Goal: Task Accomplishment & Management: Manage account settings

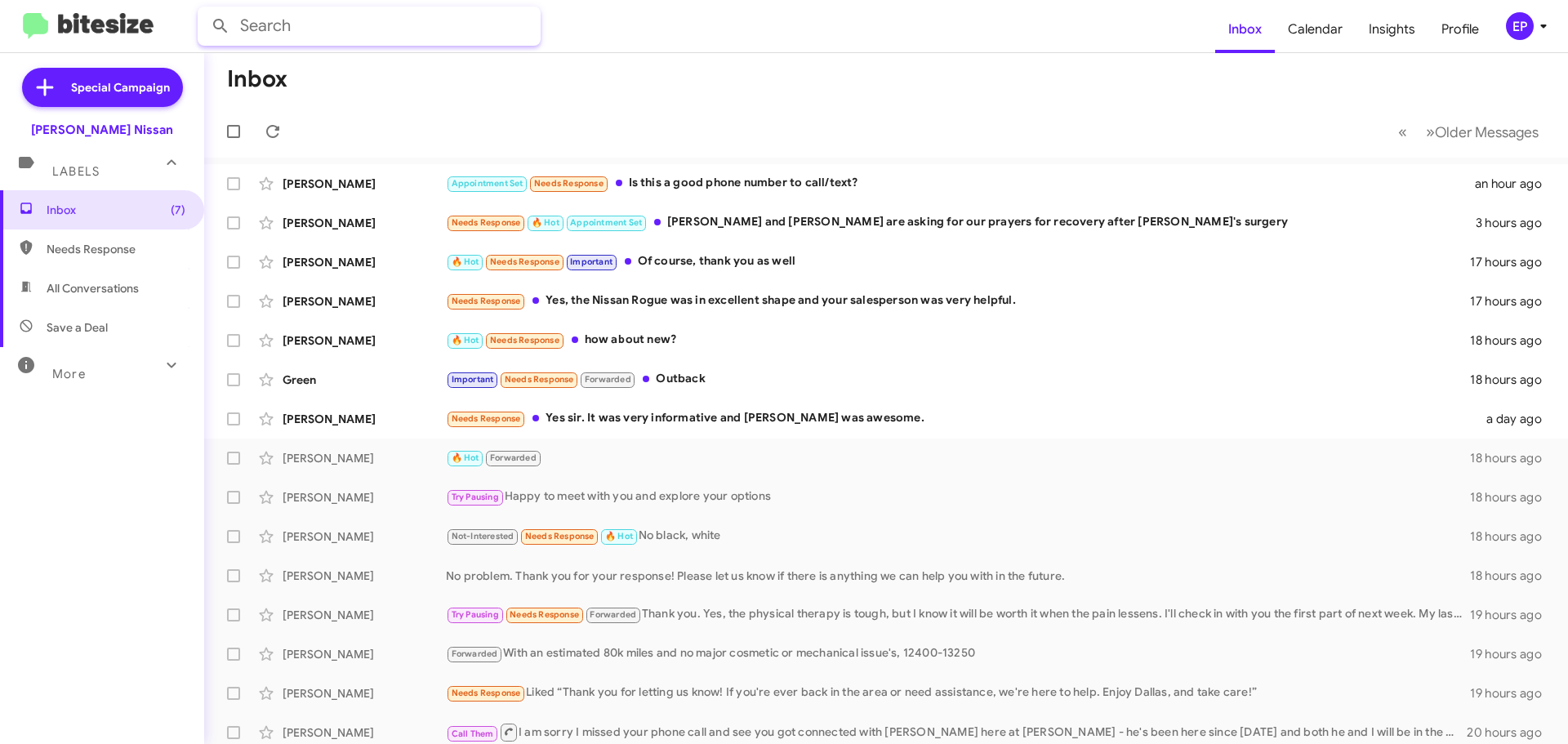
click at [354, 35] on input "text" at bounding box center [368, 26] width 343 height 40
click at [204, 10] on button at bounding box center [221, 26] width 32 height 32
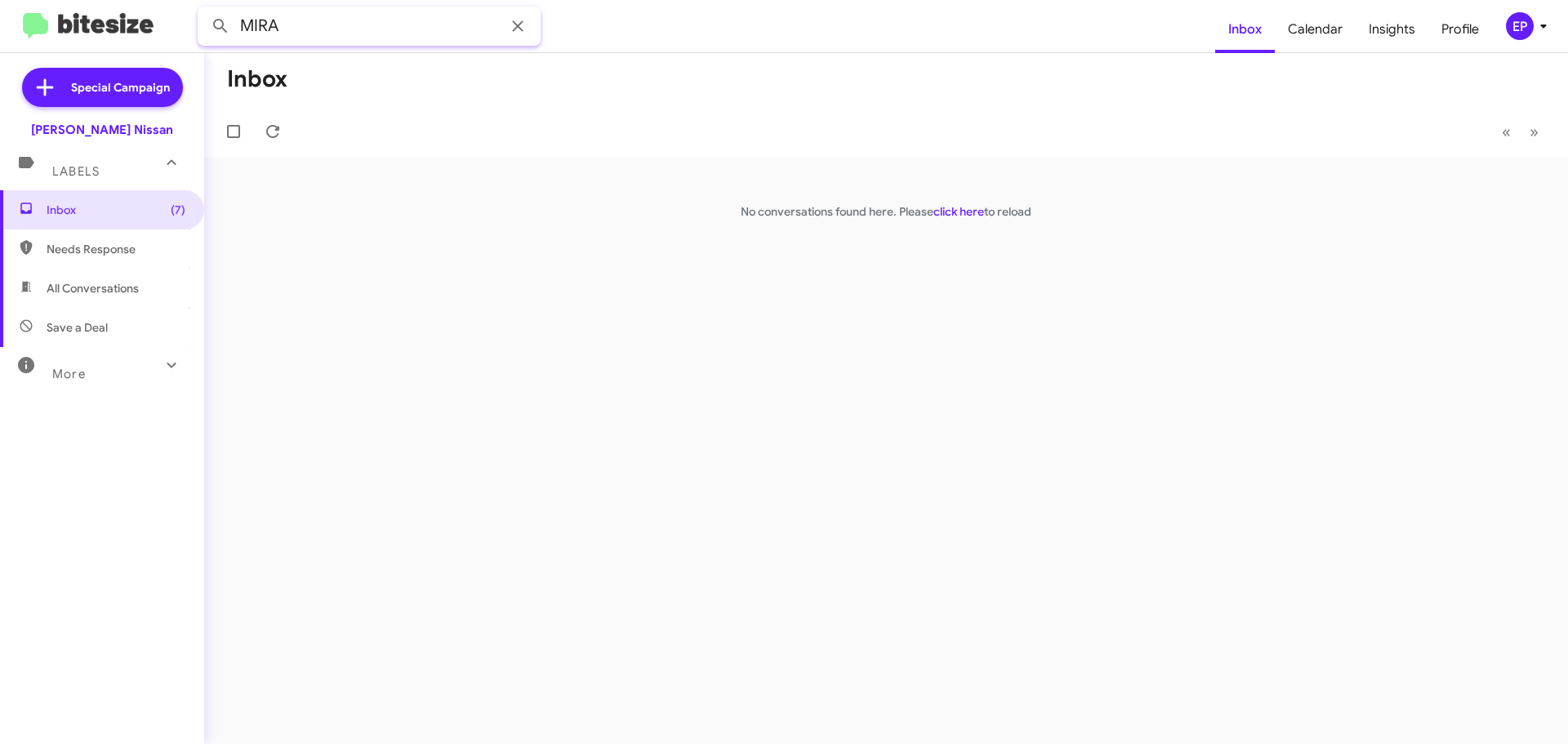
click at [204, 10] on button at bounding box center [221, 26] width 32 height 32
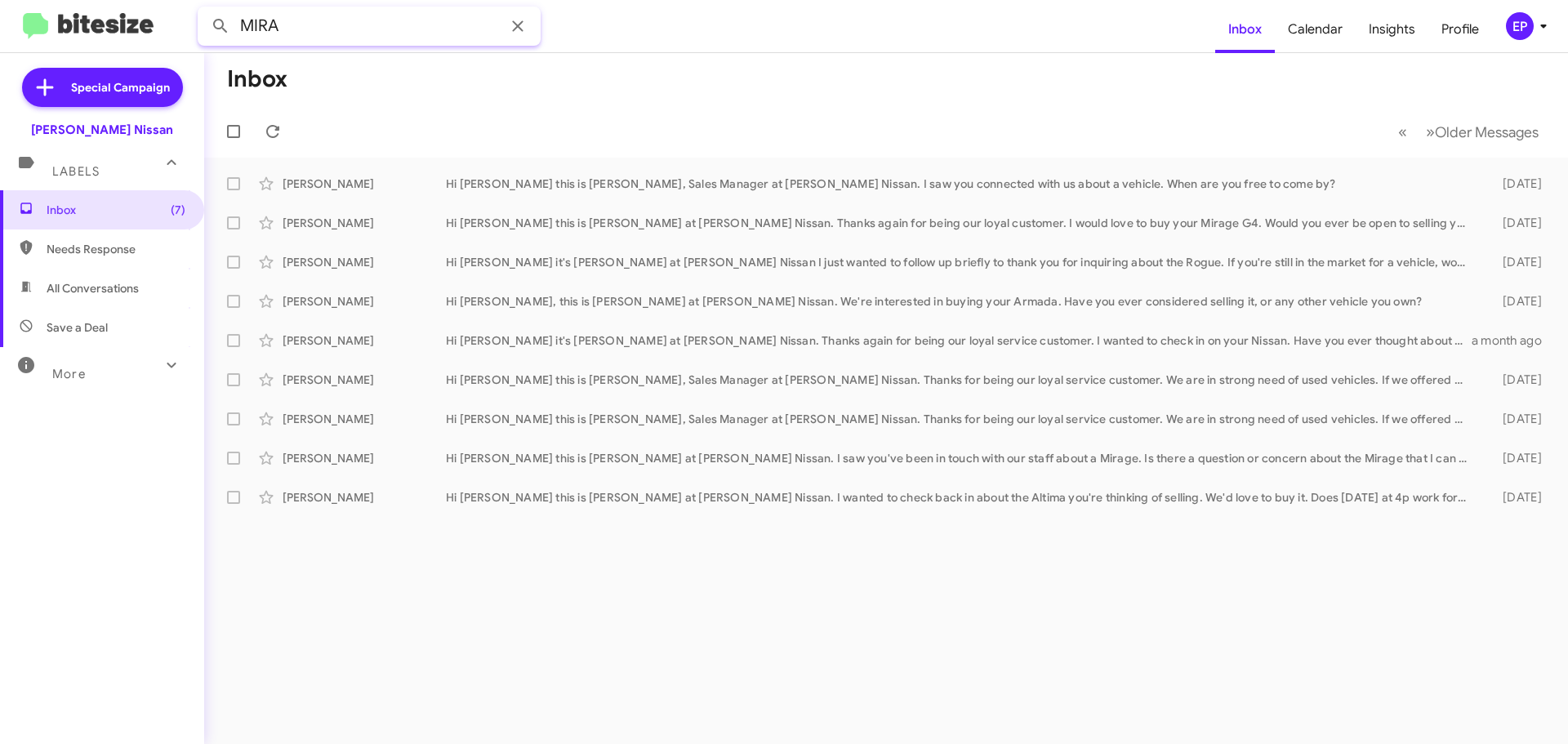
drag, startPoint x: 324, startPoint y: 27, endPoint x: 150, endPoint y: 31, distance: 174.0
click at [150, 31] on mat-toolbar "MIRA Inbox Calendar Insights Profile EP" at bounding box center [784, 26] width 1568 height 52
click at [204, 10] on button at bounding box center [221, 26] width 32 height 32
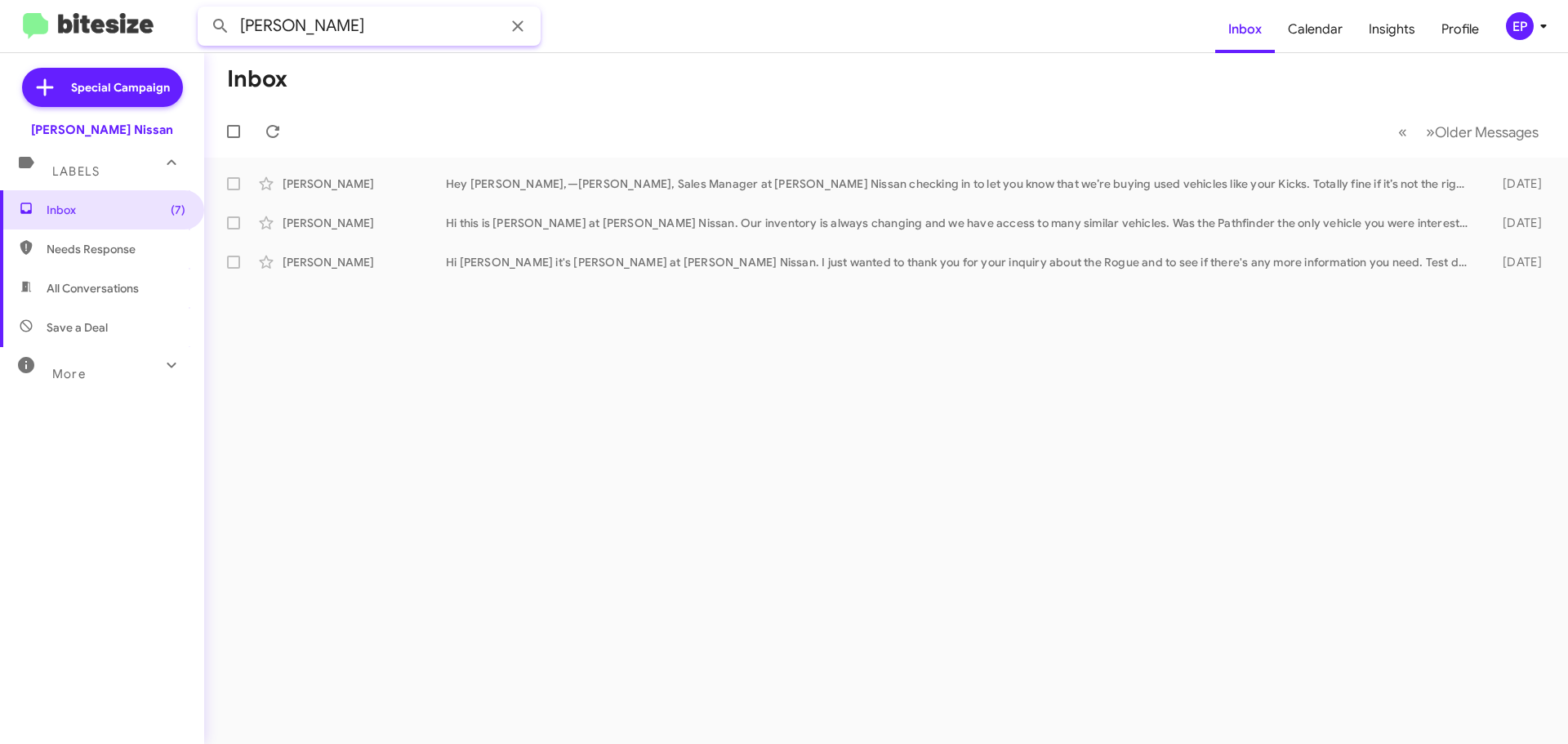
drag, startPoint x: 311, startPoint y: 31, endPoint x: 122, endPoint y: 33, distance: 189.0
click at [122, 33] on mat-toolbar "[PERSON_NAME] Inbox Calendar Insights Profile EP" at bounding box center [784, 26] width 1568 height 52
click at [204, 10] on button at bounding box center [221, 26] width 32 height 32
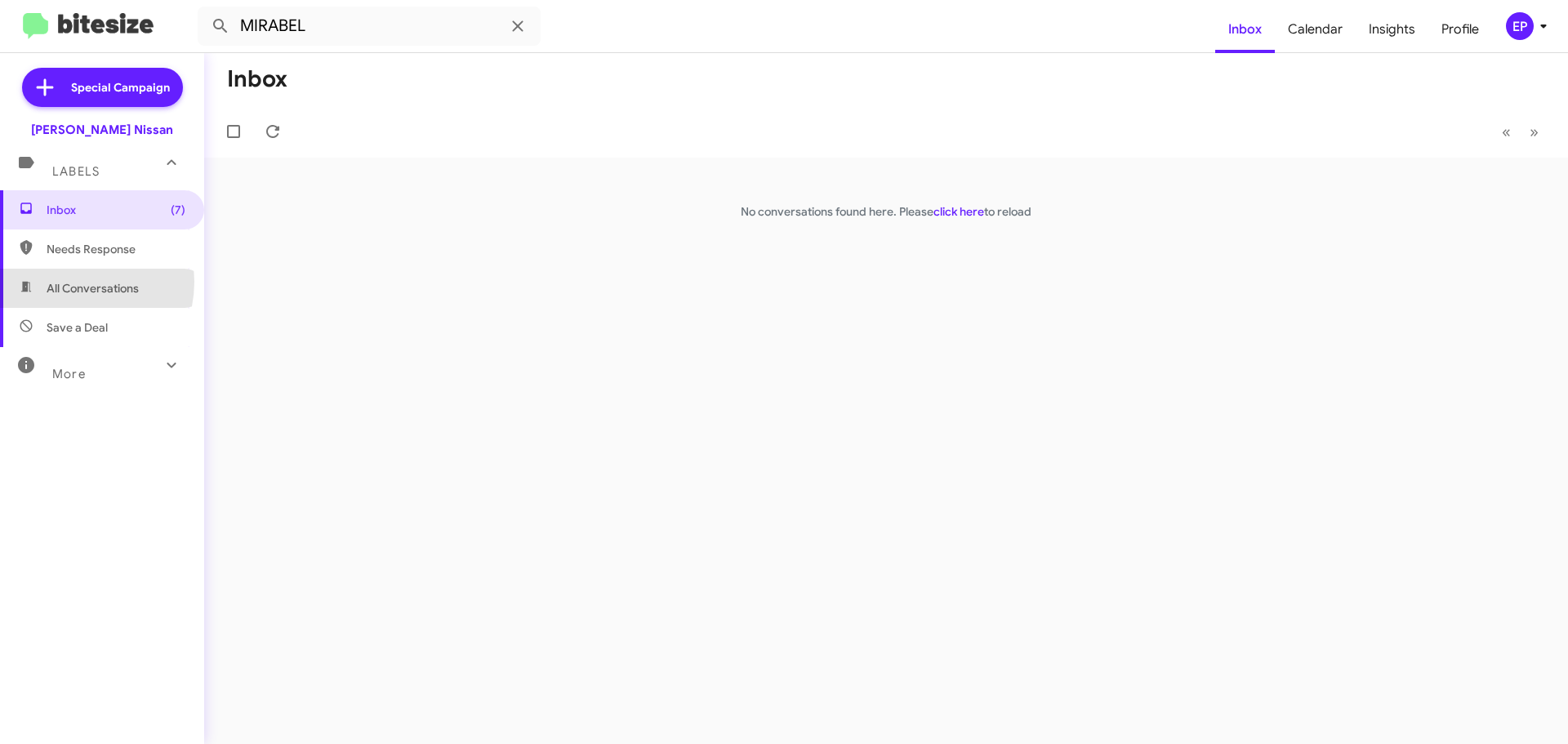
click at [67, 282] on span "All Conversations" at bounding box center [93, 288] width 92 height 16
type input "in:all-conversations"
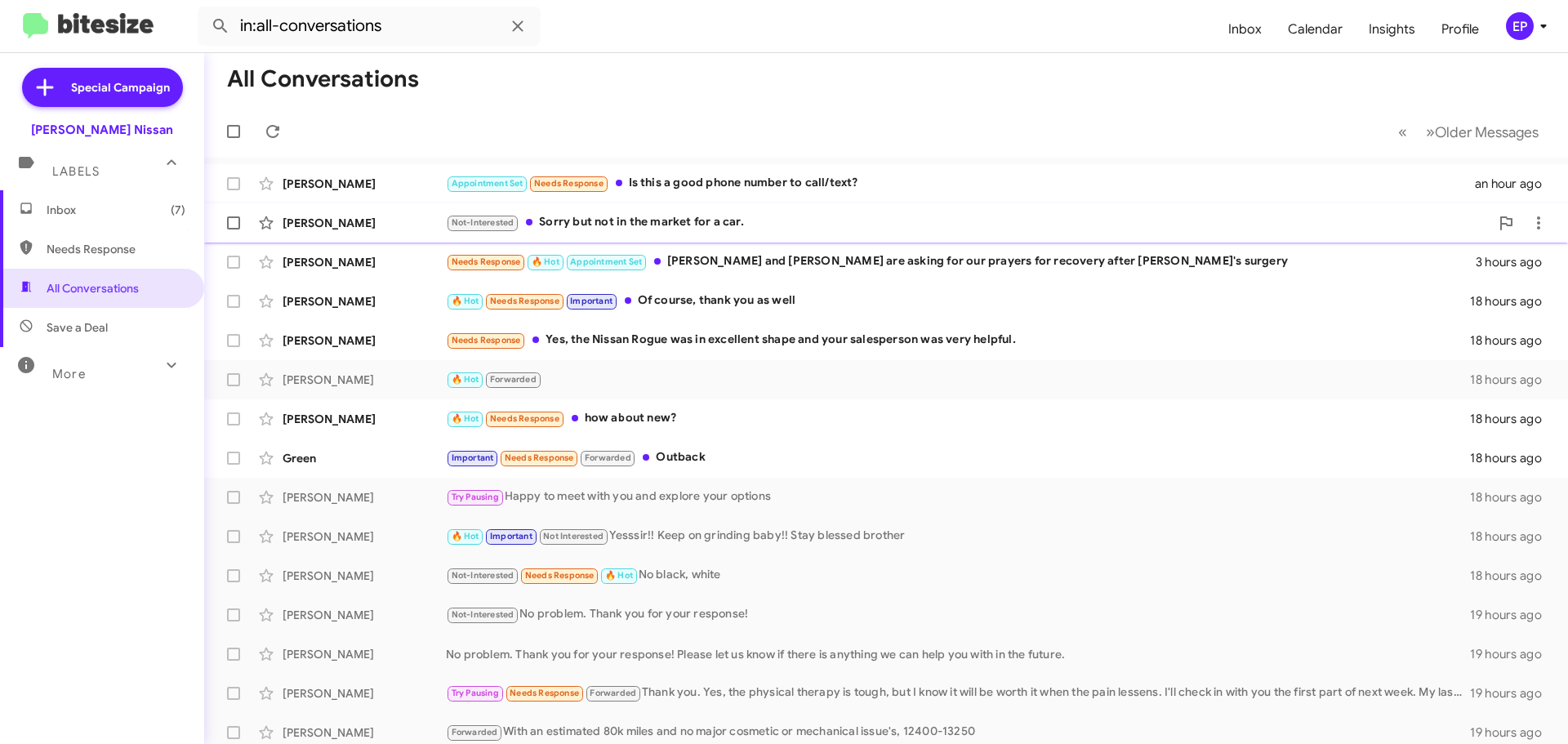
click at [726, 233] on div "[PERSON_NAME] Not-Interested Sorry but not in the market for a car. 2 hours ago" at bounding box center [886, 222] width 1338 height 32
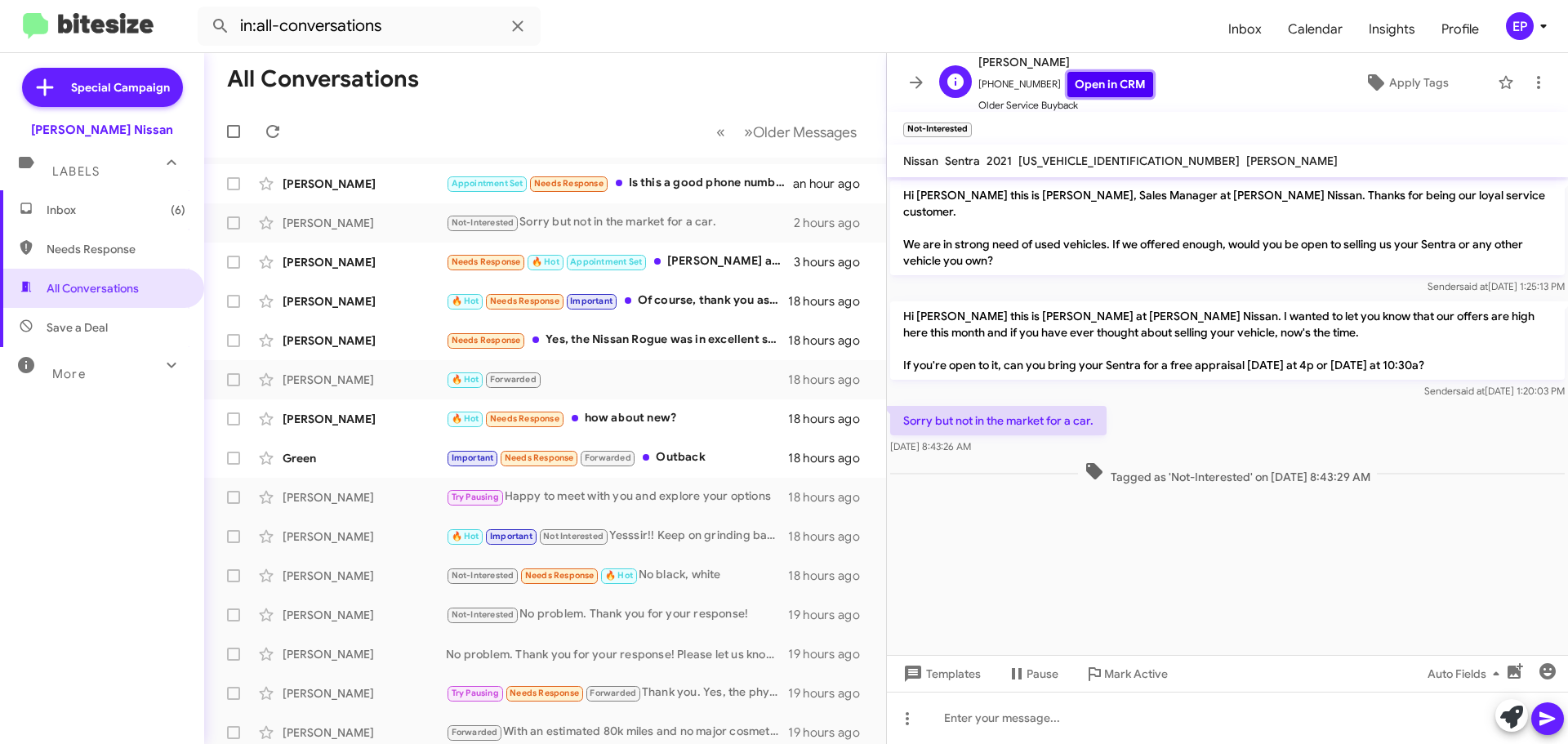
click at [1110, 91] on link "Open in CRM" at bounding box center [1110, 85] width 86 height 25
click at [1514, 720] on icon at bounding box center [1511, 717] width 23 height 23
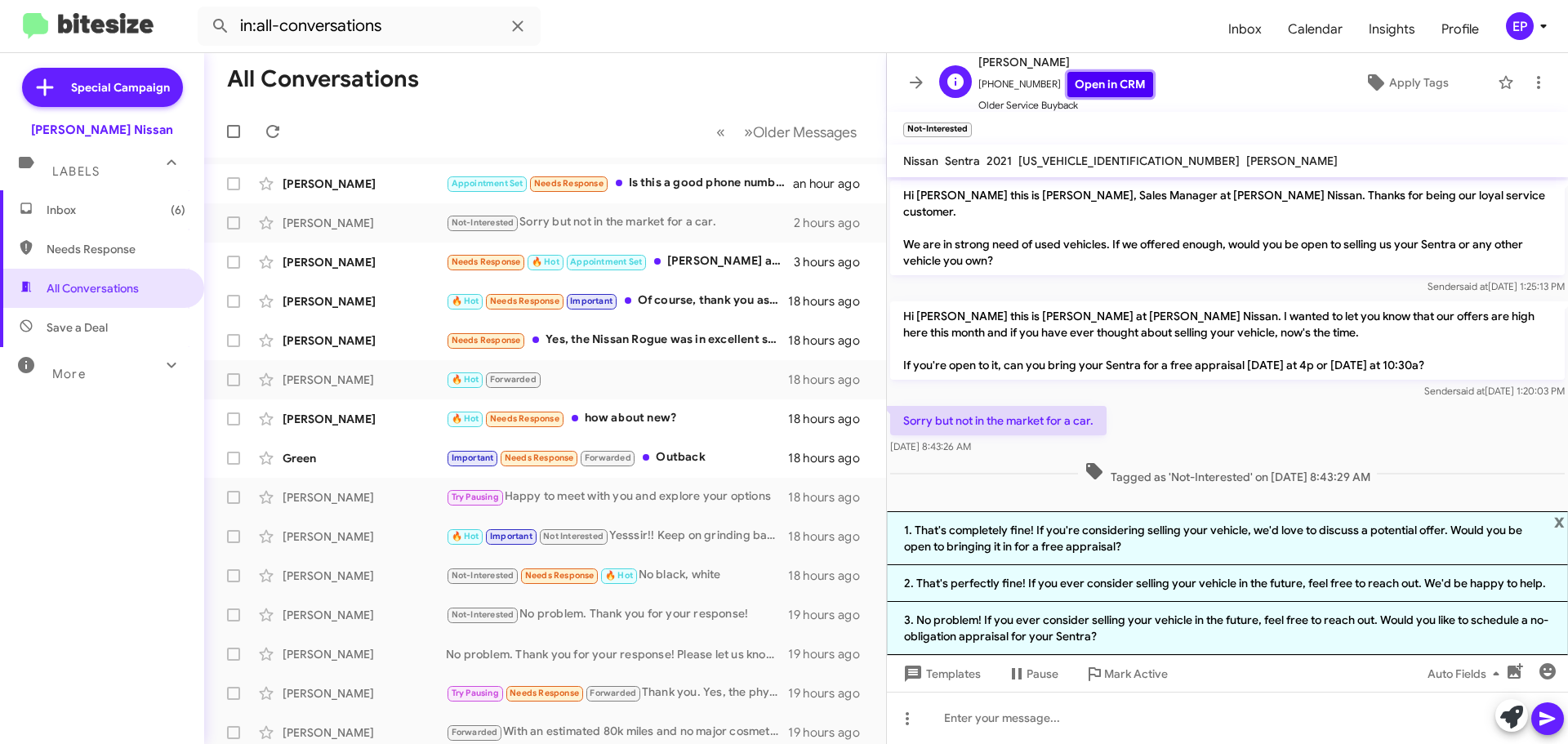
click at [1091, 82] on link "Open in CRM" at bounding box center [1110, 85] width 86 height 25
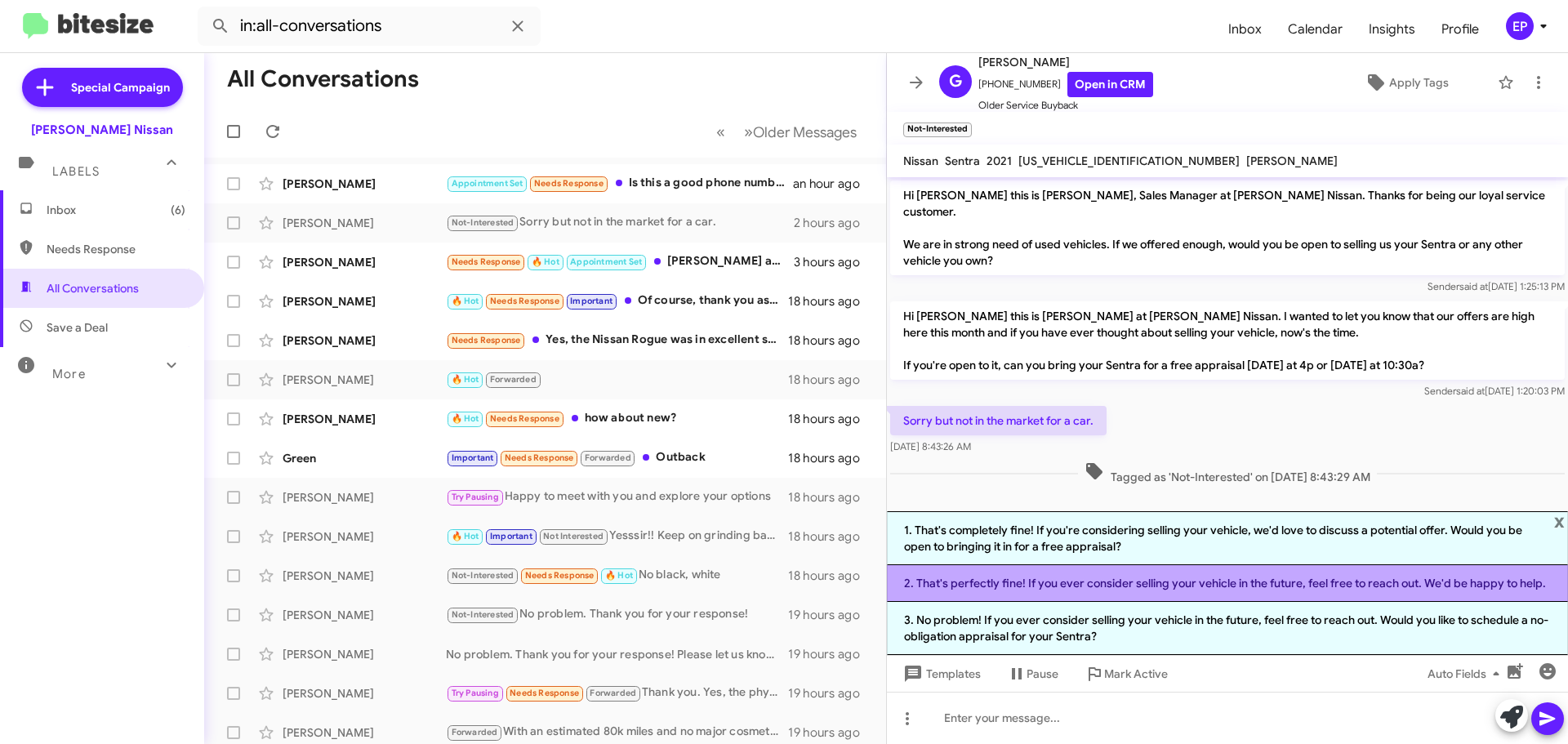
click at [1153, 584] on li "2. That's perfectly fine! If you ever consider selling your vehicle in the futu…" at bounding box center [1228, 584] width 681 height 37
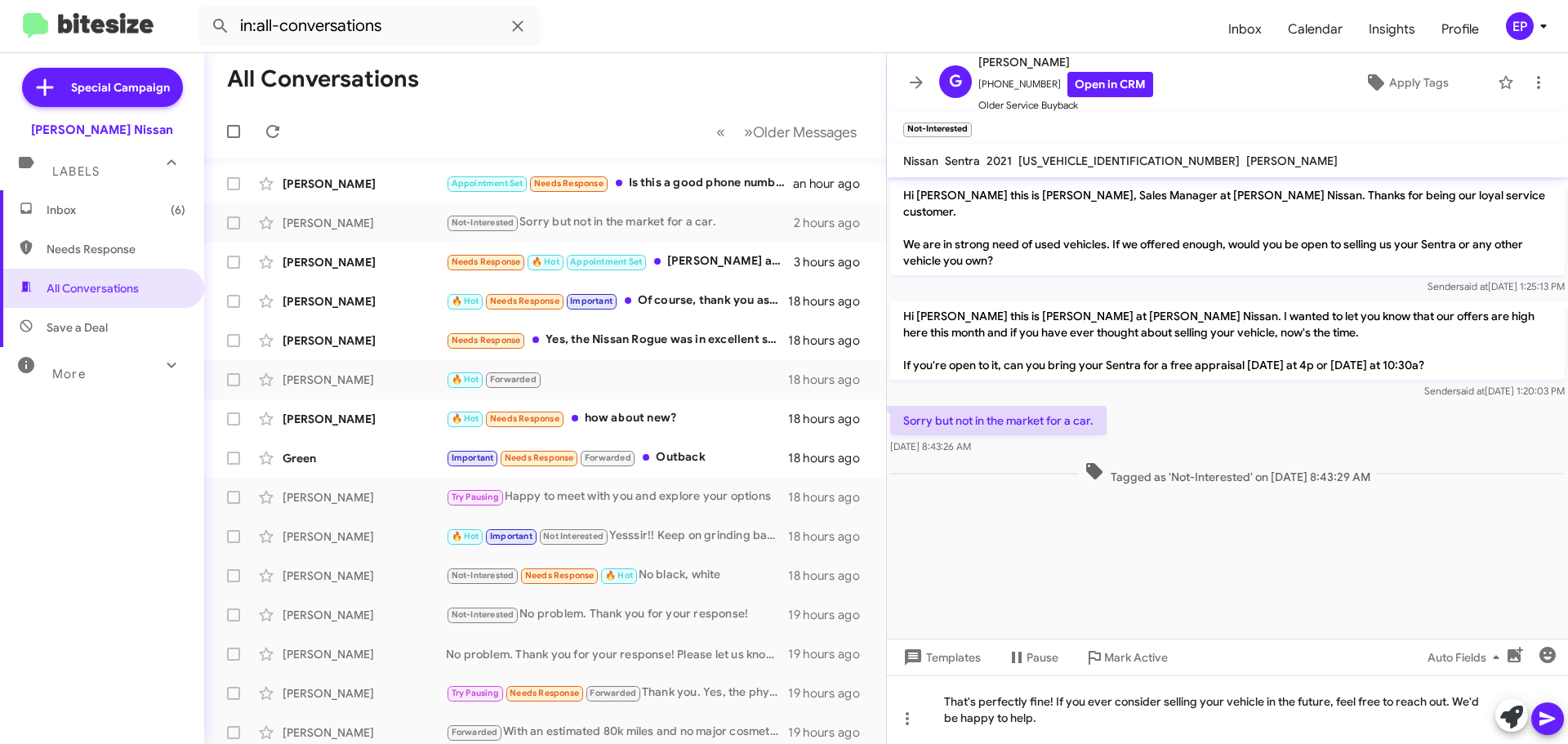
click at [1548, 715] on icon at bounding box center [1547, 719] width 15 height 14
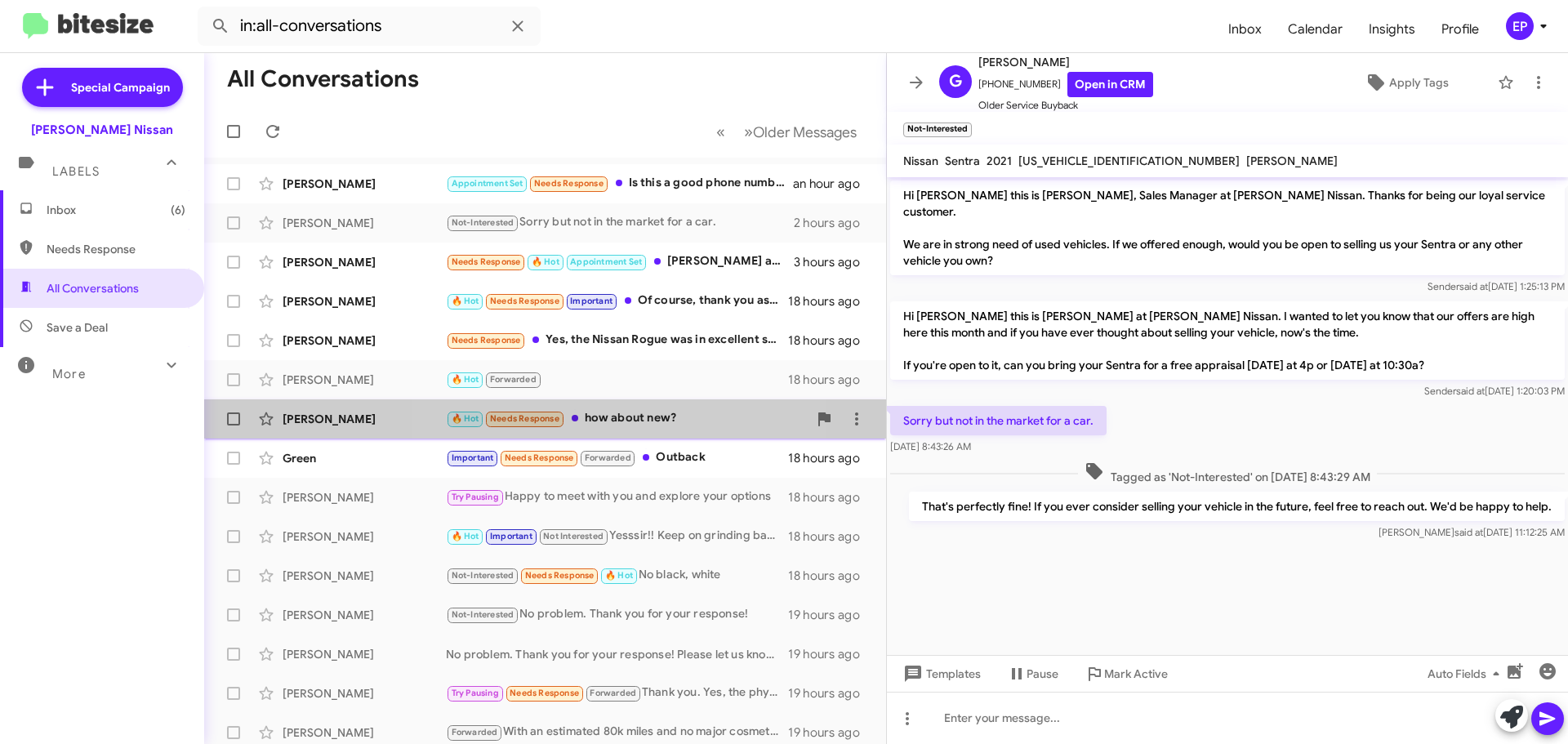
click at [599, 417] on div "🔥 Hot Needs Response how about new?" at bounding box center [627, 418] width 362 height 19
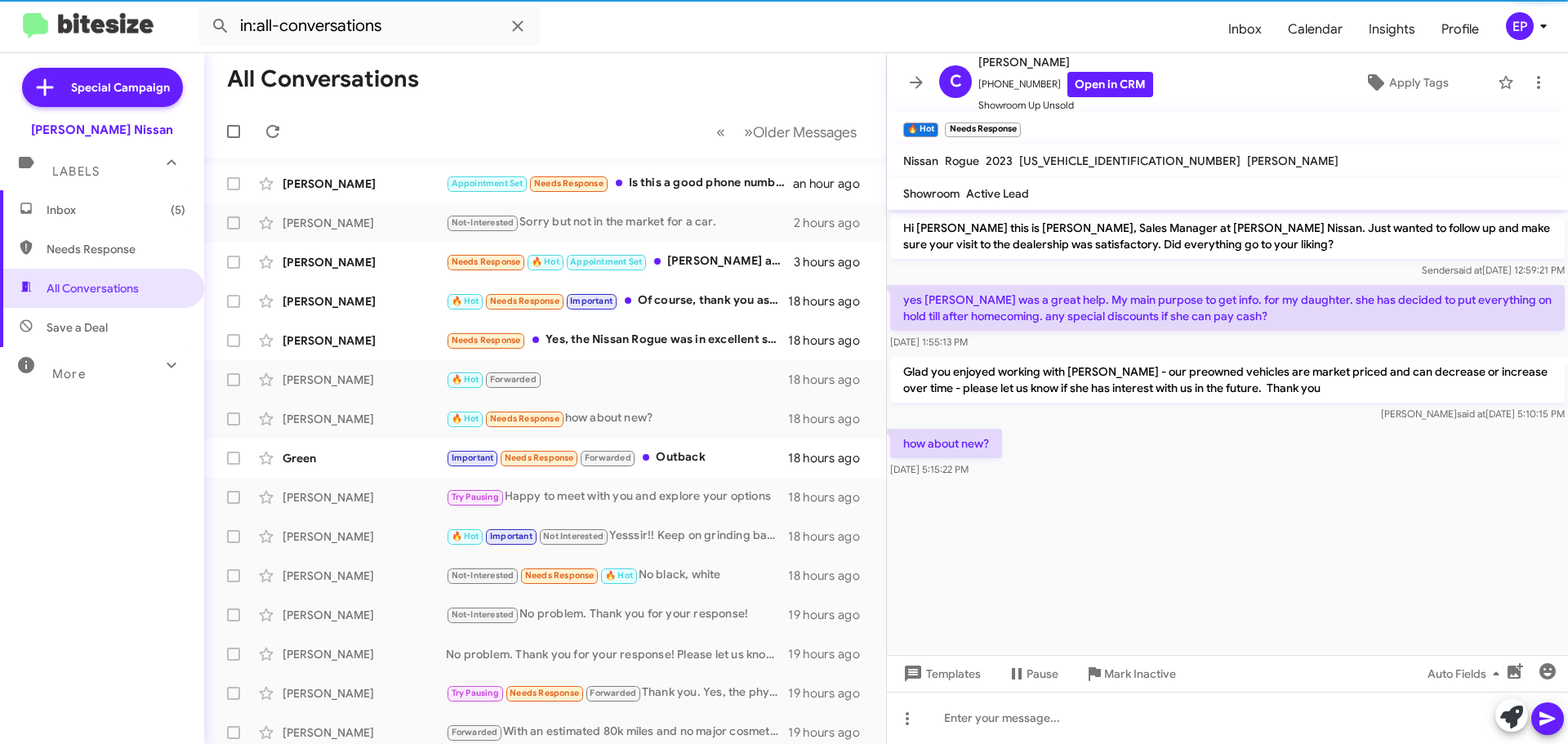
click at [1188, 532] on cdk-virtual-scroll-viewport "Hi [PERSON_NAME] this is [PERSON_NAME], Sales Manager at [PERSON_NAME] Nissan. …" at bounding box center [1228, 432] width 681 height 445
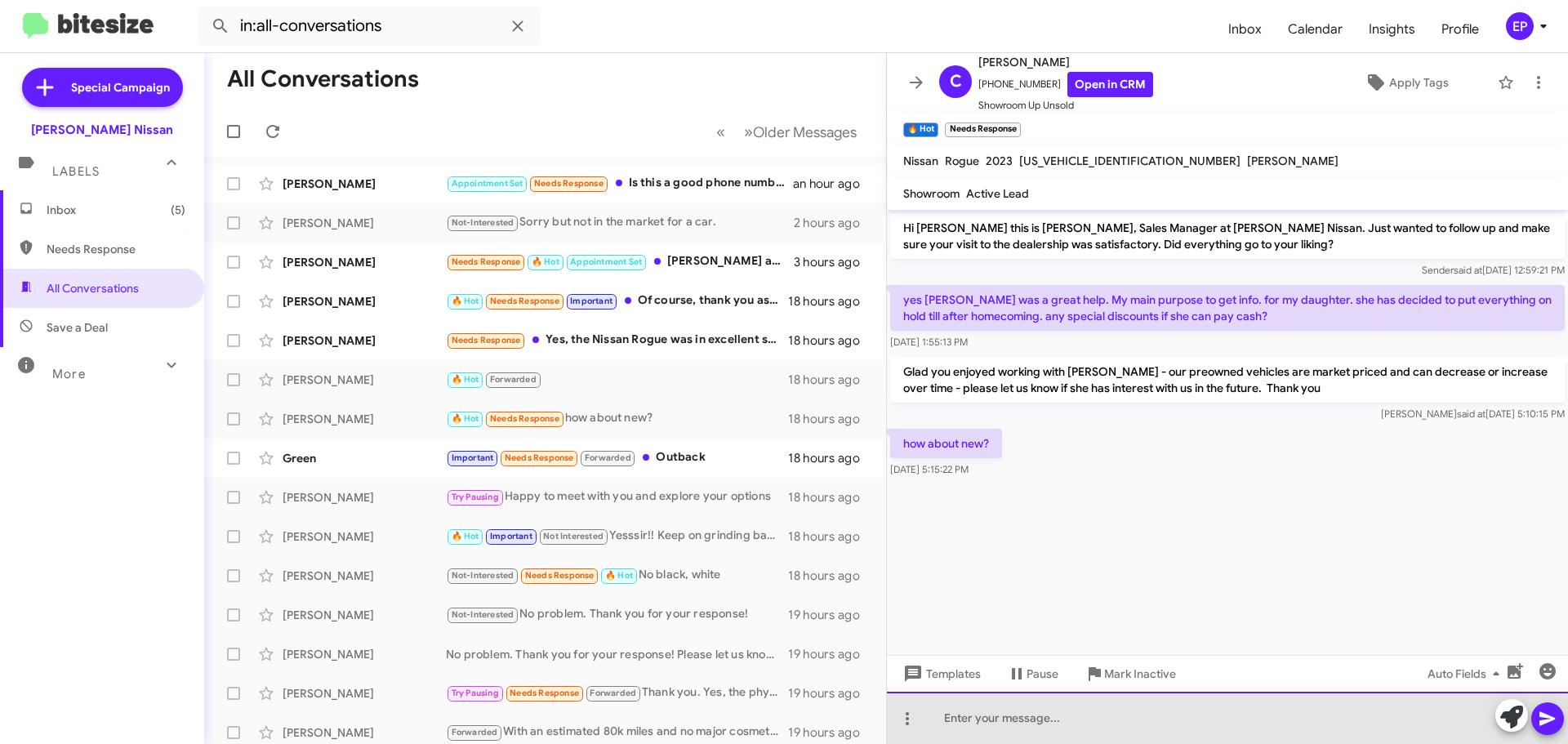
click at [1079, 707] on div at bounding box center [1228, 718] width 681 height 52
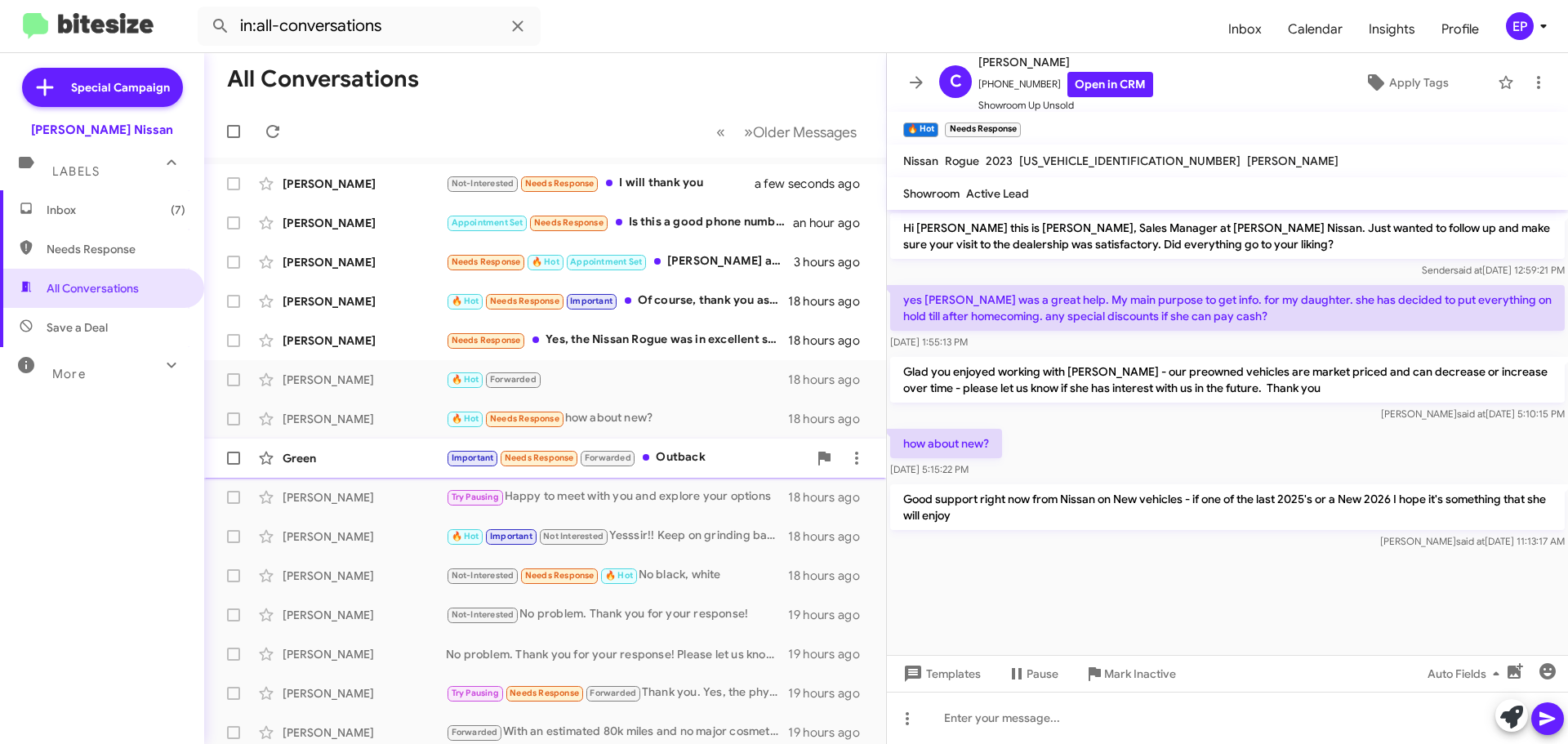
click at [696, 454] on div "Important Needs Response Forwarded Outback" at bounding box center [627, 458] width 362 height 19
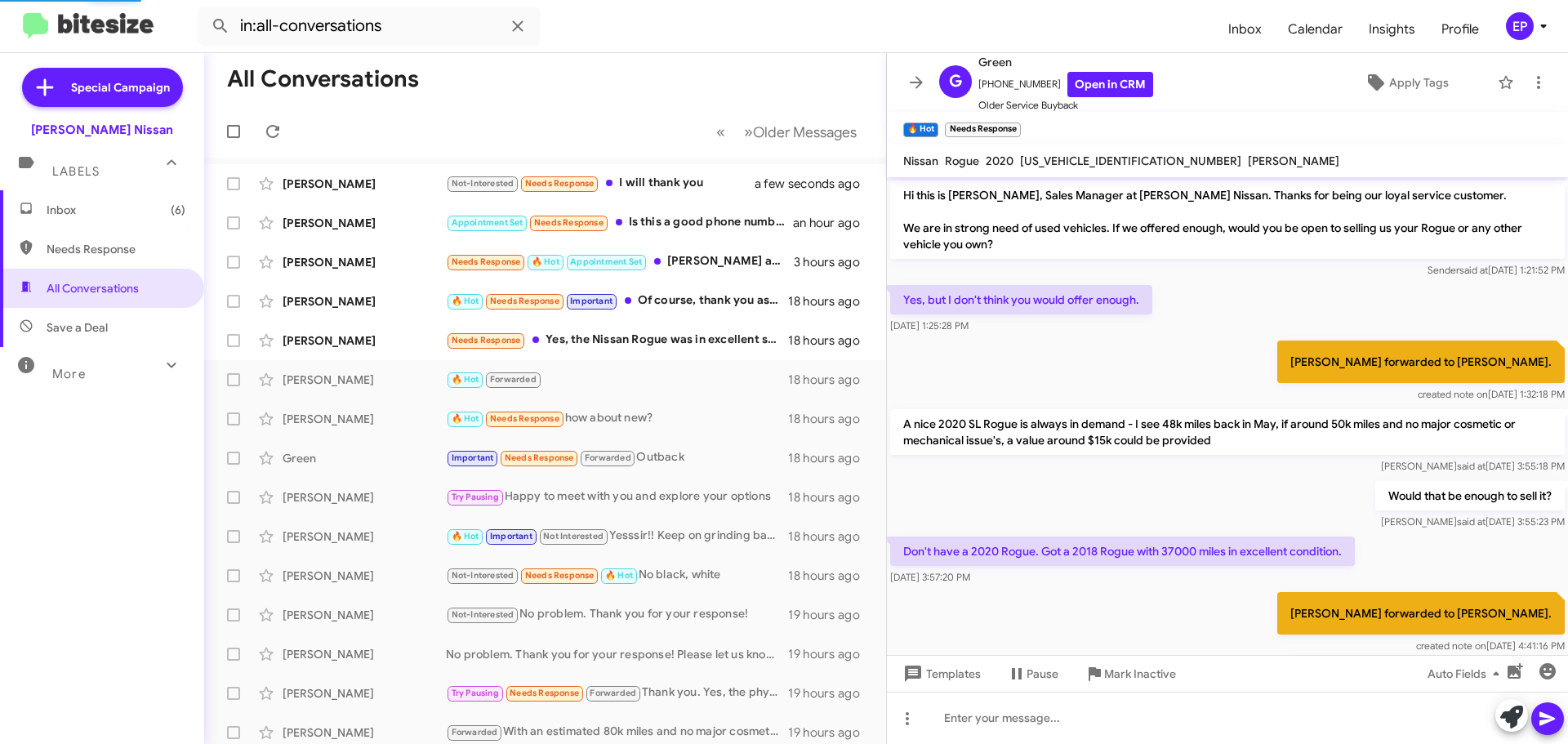
scroll to position [630, 0]
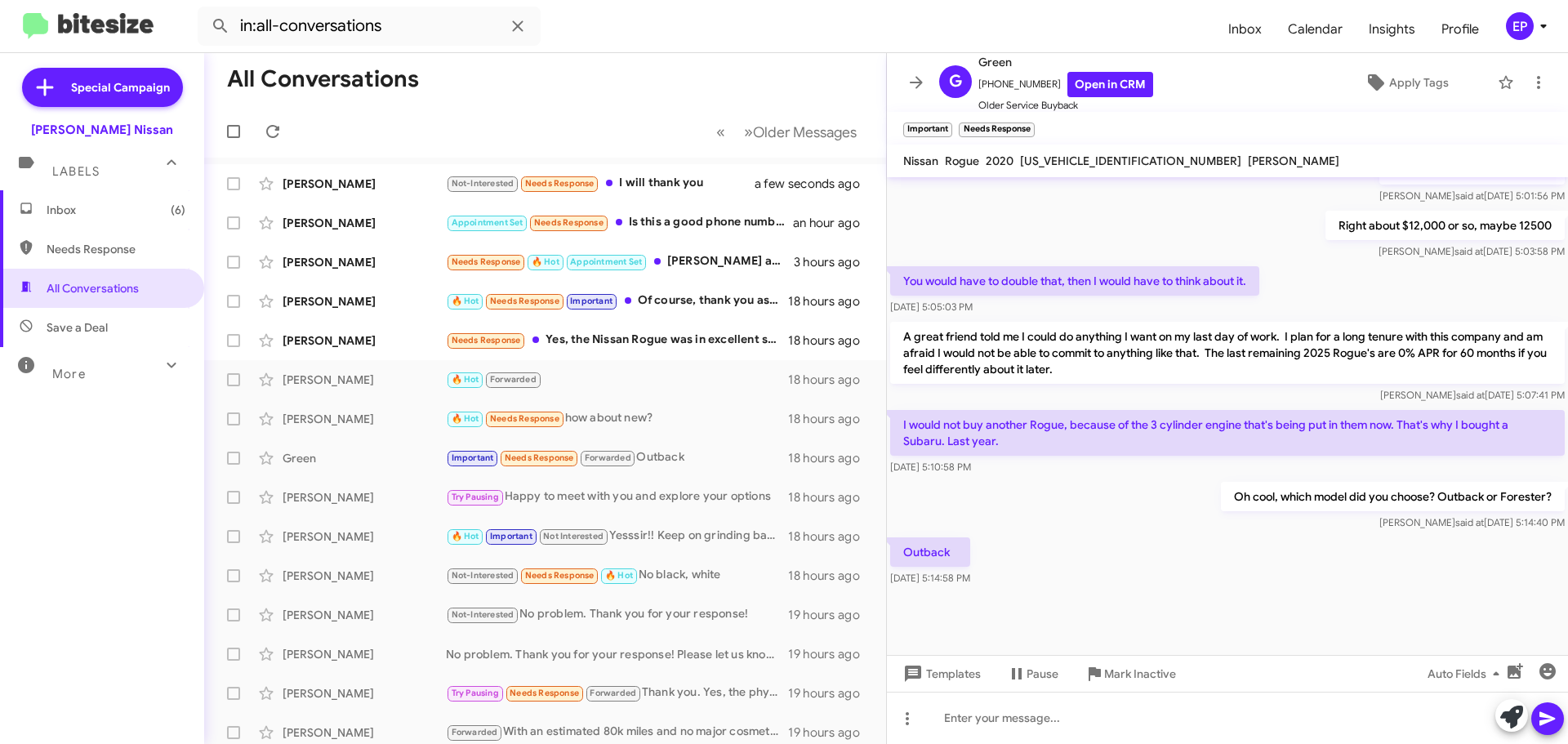
click at [1183, 528] on div "Oh cool, which model did you choose? Outback or Forester? [PERSON_NAME] at [DAT…" at bounding box center [1228, 506] width 681 height 56
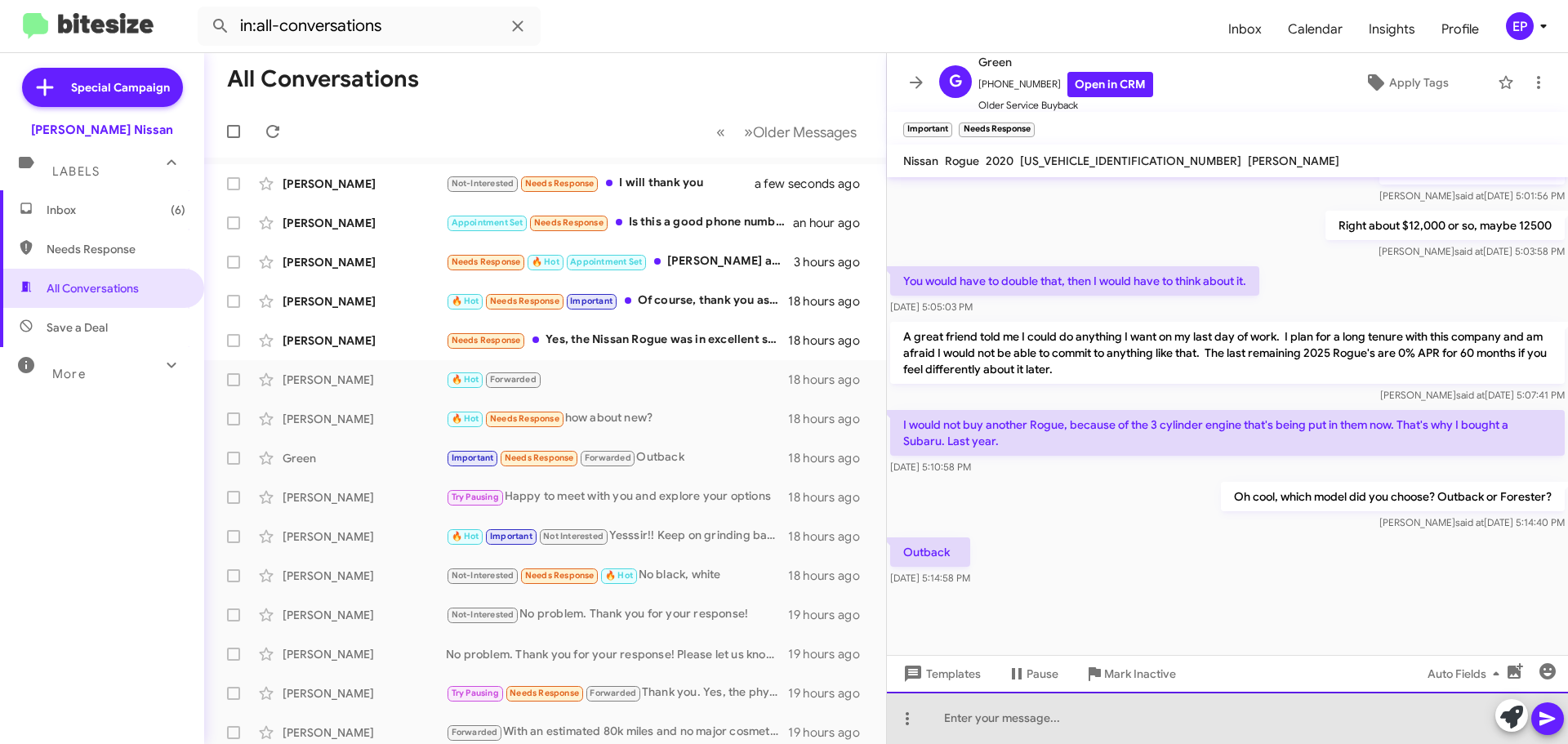
click at [1057, 716] on div at bounding box center [1228, 718] width 681 height 52
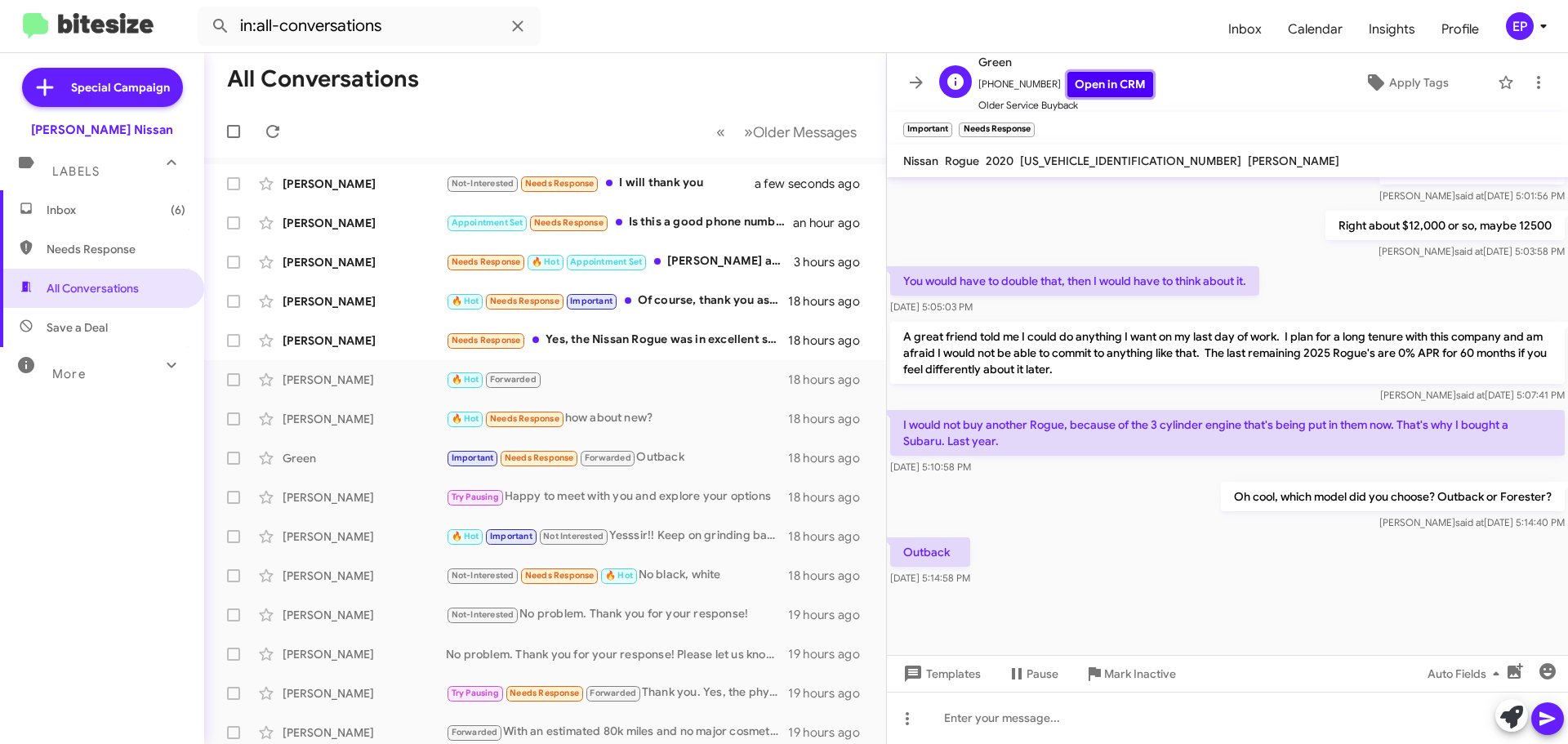
click at [1110, 78] on link "Open in CRM" at bounding box center [1110, 85] width 86 height 25
click at [632, 340] on div "Needs Response Yes, the Nissan Rogue was in excellent shape and your salesperso…" at bounding box center [627, 340] width 362 height 19
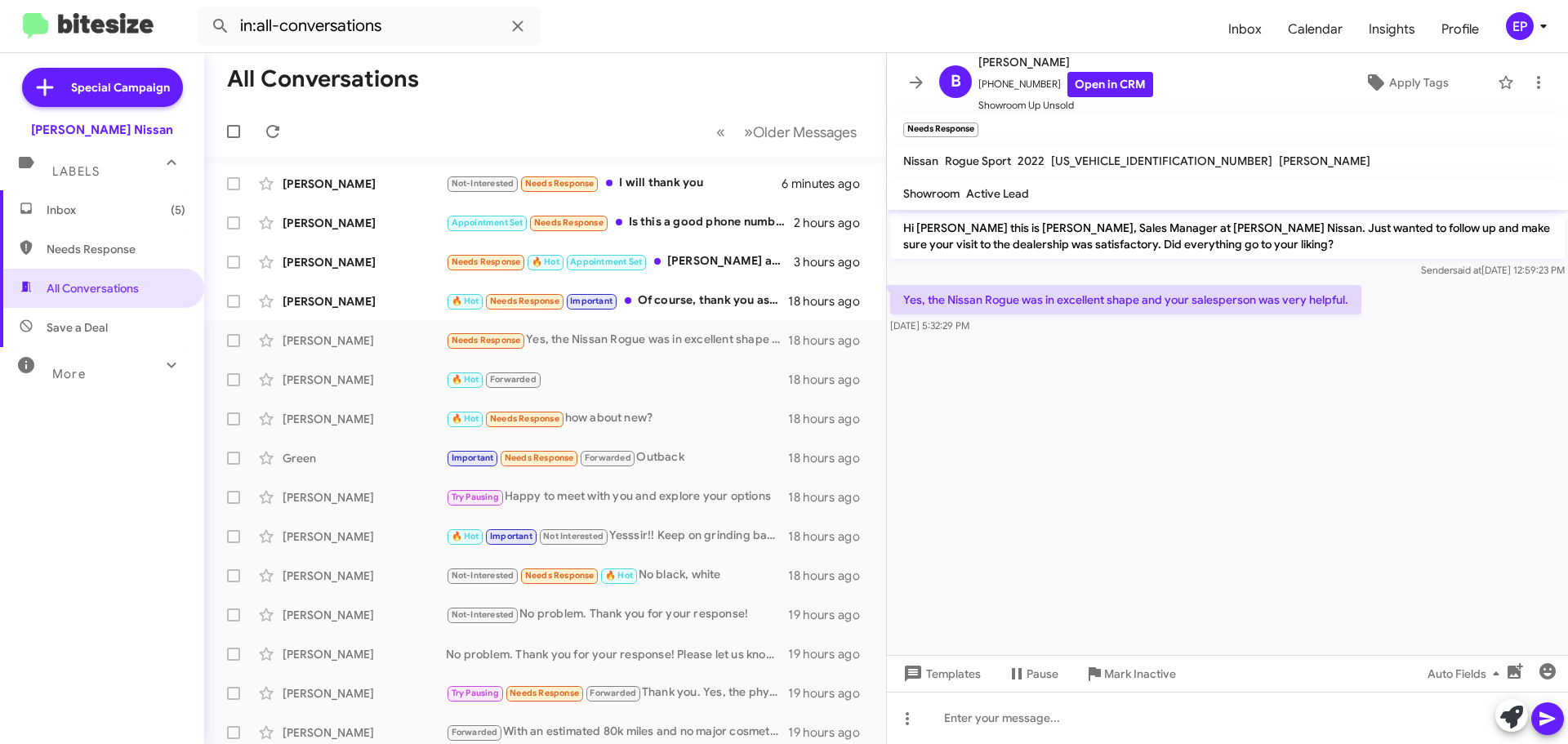
click at [1249, 447] on cdk-virtual-scroll-viewport "Hi [PERSON_NAME] this is [PERSON_NAME], Sales Manager at [PERSON_NAME] Nissan. …" at bounding box center [1228, 432] width 681 height 445
click at [1501, 721] on icon at bounding box center [1511, 717] width 23 height 23
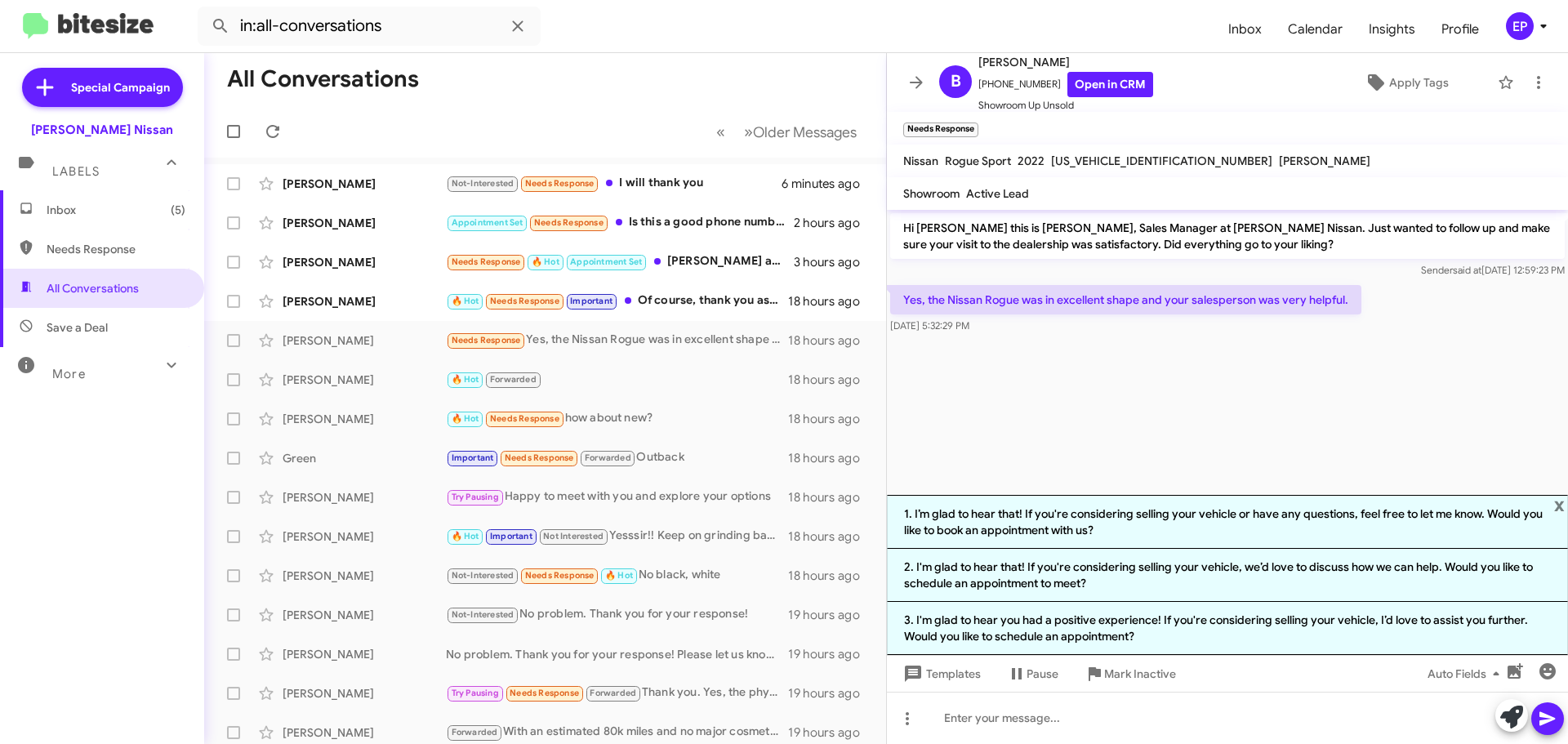
click at [1207, 386] on cdk-virtual-scroll-viewport "Hi [PERSON_NAME] this is [PERSON_NAME], Sales Manager at [PERSON_NAME] Nissan. …" at bounding box center [1228, 352] width 681 height 286
click at [913, 85] on icon at bounding box center [917, 83] width 20 height 20
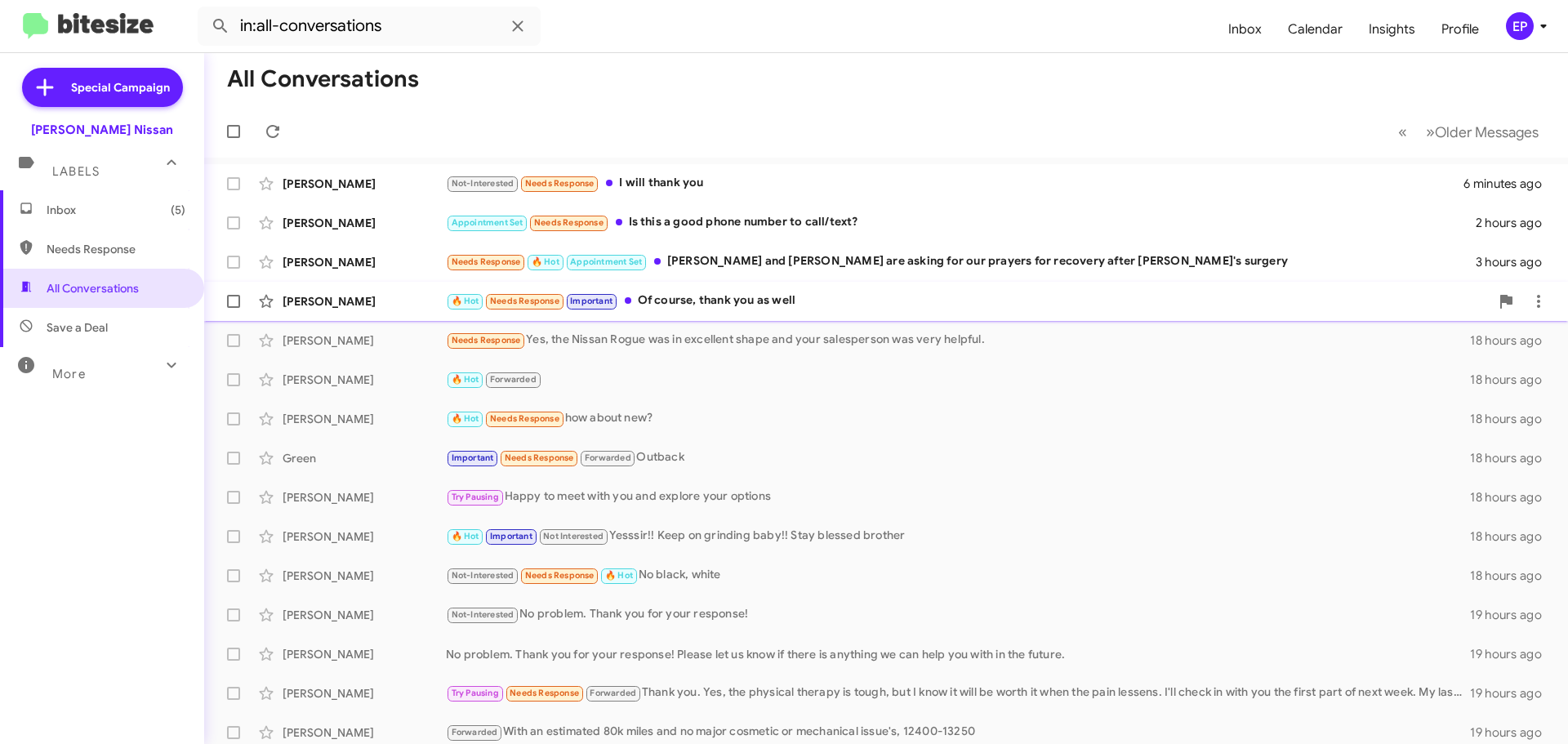
click at [736, 303] on div "🔥 Hot Needs Response Important Of course, thank you as well" at bounding box center [967, 301] width 1044 height 19
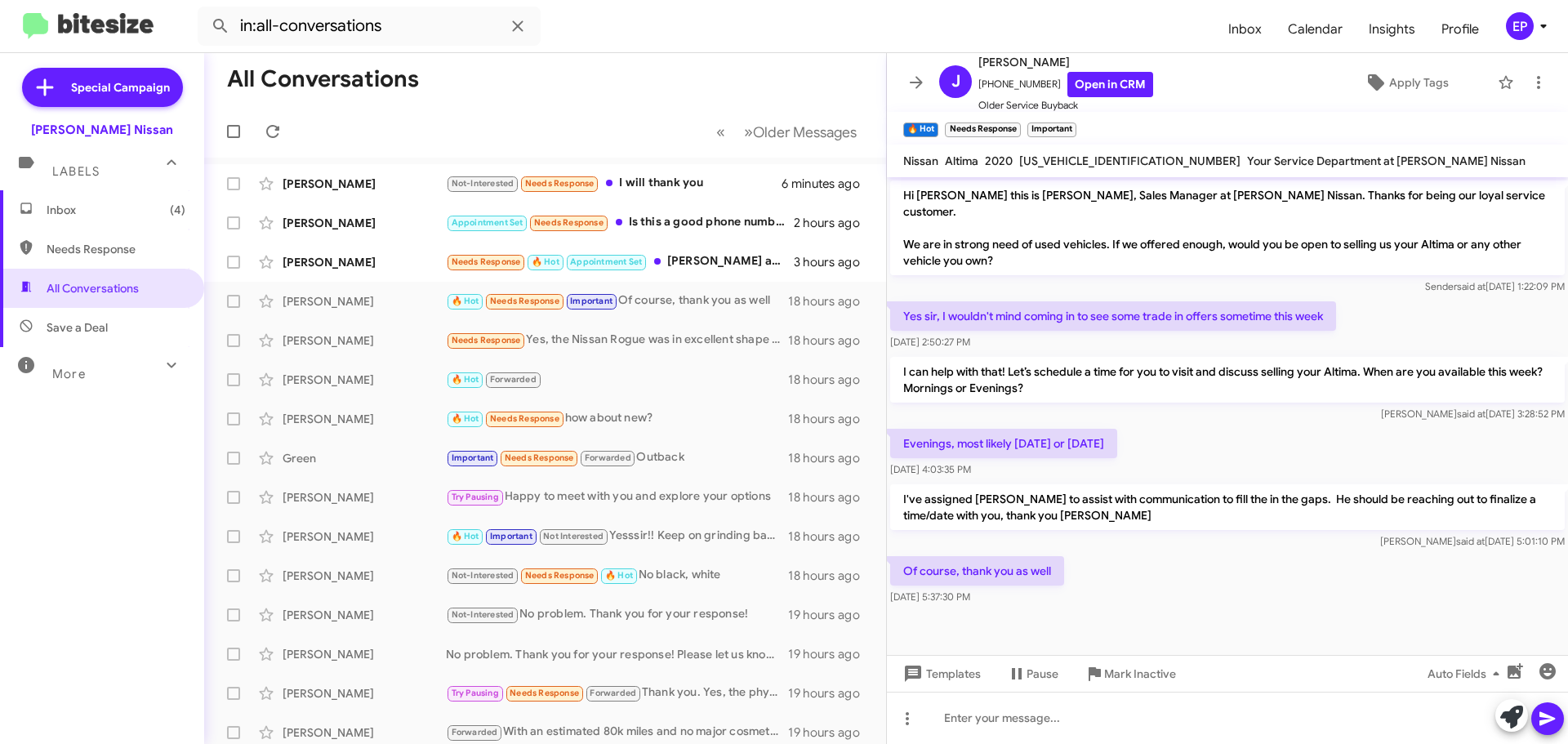
click at [1128, 618] on cdk-virtual-scroll-viewport "Hi [PERSON_NAME] this is [PERSON_NAME], Sales Manager at [PERSON_NAME] Nissan. …" at bounding box center [1228, 416] width 681 height 478
click at [914, 82] on icon at bounding box center [916, 82] width 14 height 13
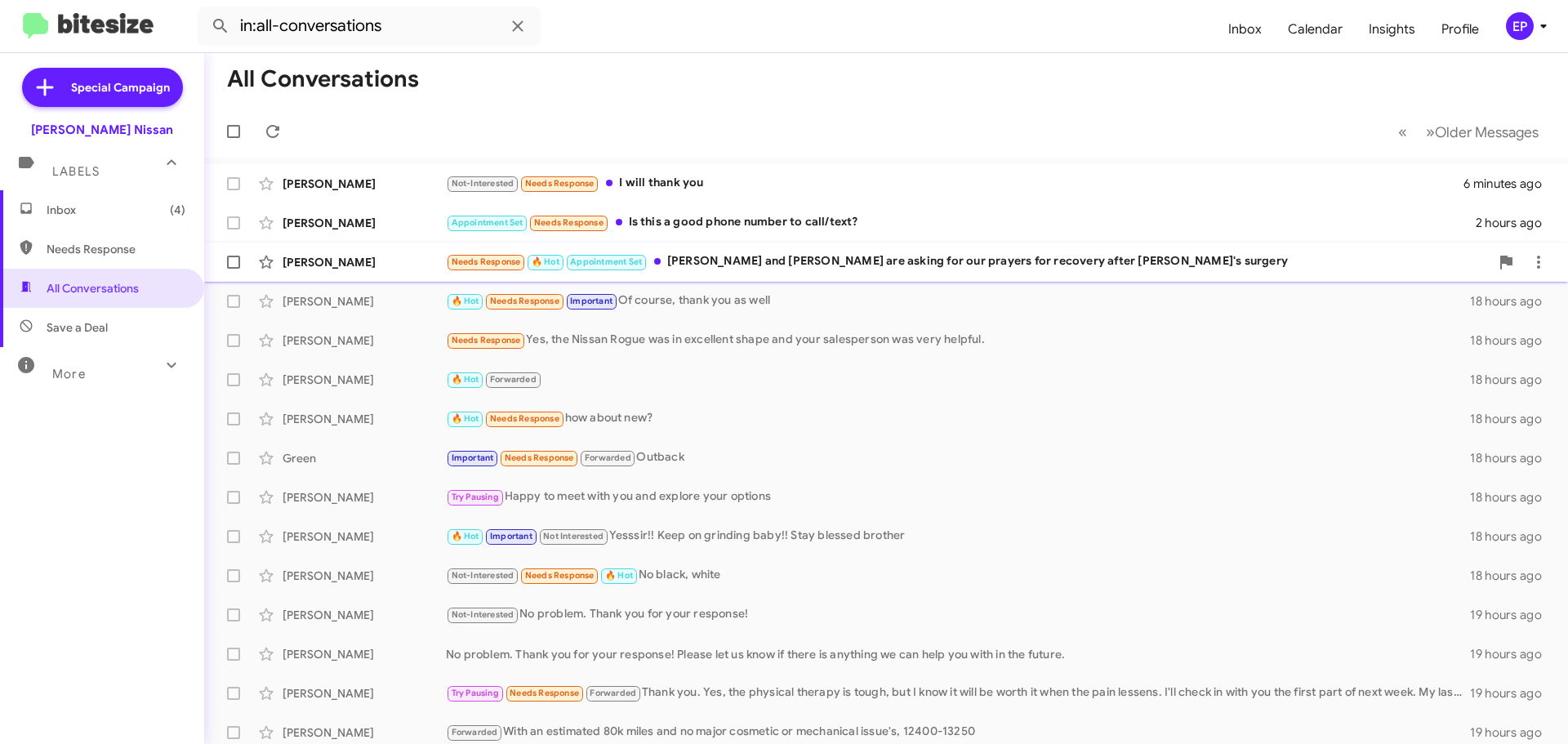
click at [717, 257] on div "Needs Response 🔥 Hot Appointment Set [PERSON_NAME] and [PERSON_NAME] are asking…" at bounding box center [967, 261] width 1044 height 19
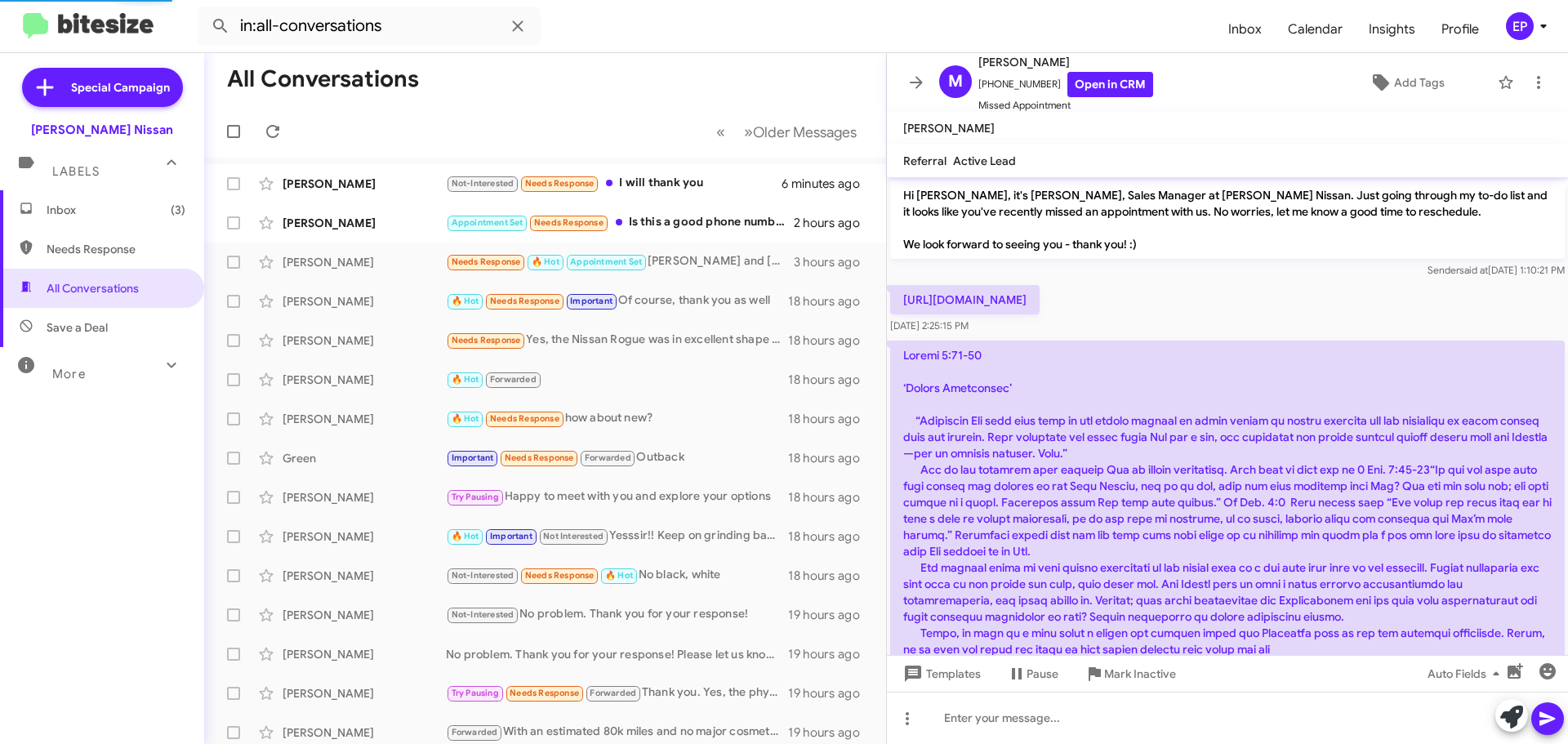
scroll to position [861, 0]
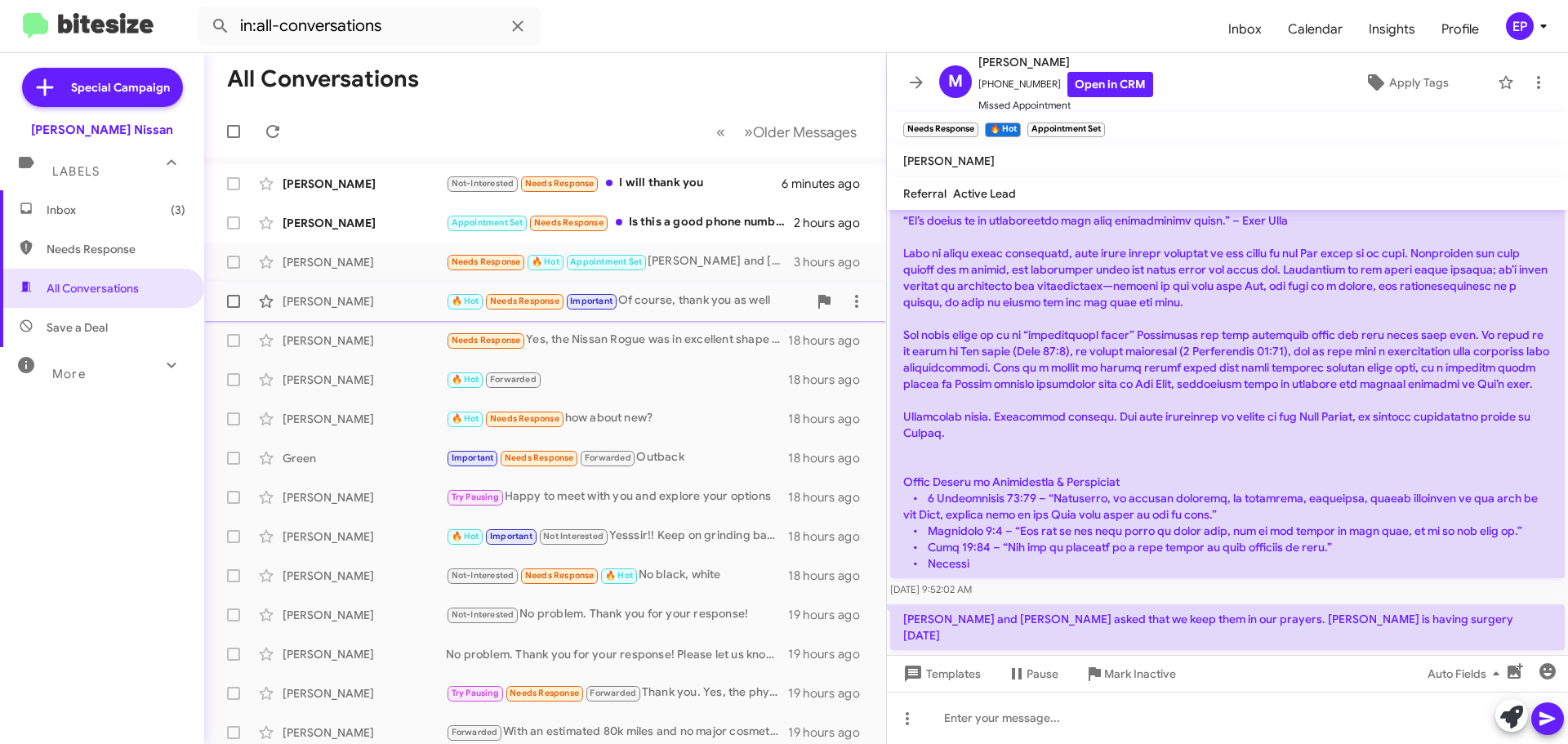
click at [692, 304] on div "🔥 Hot Needs Response Important Of course, thank you as well" at bounding box center [627, 301] width 362 height 19
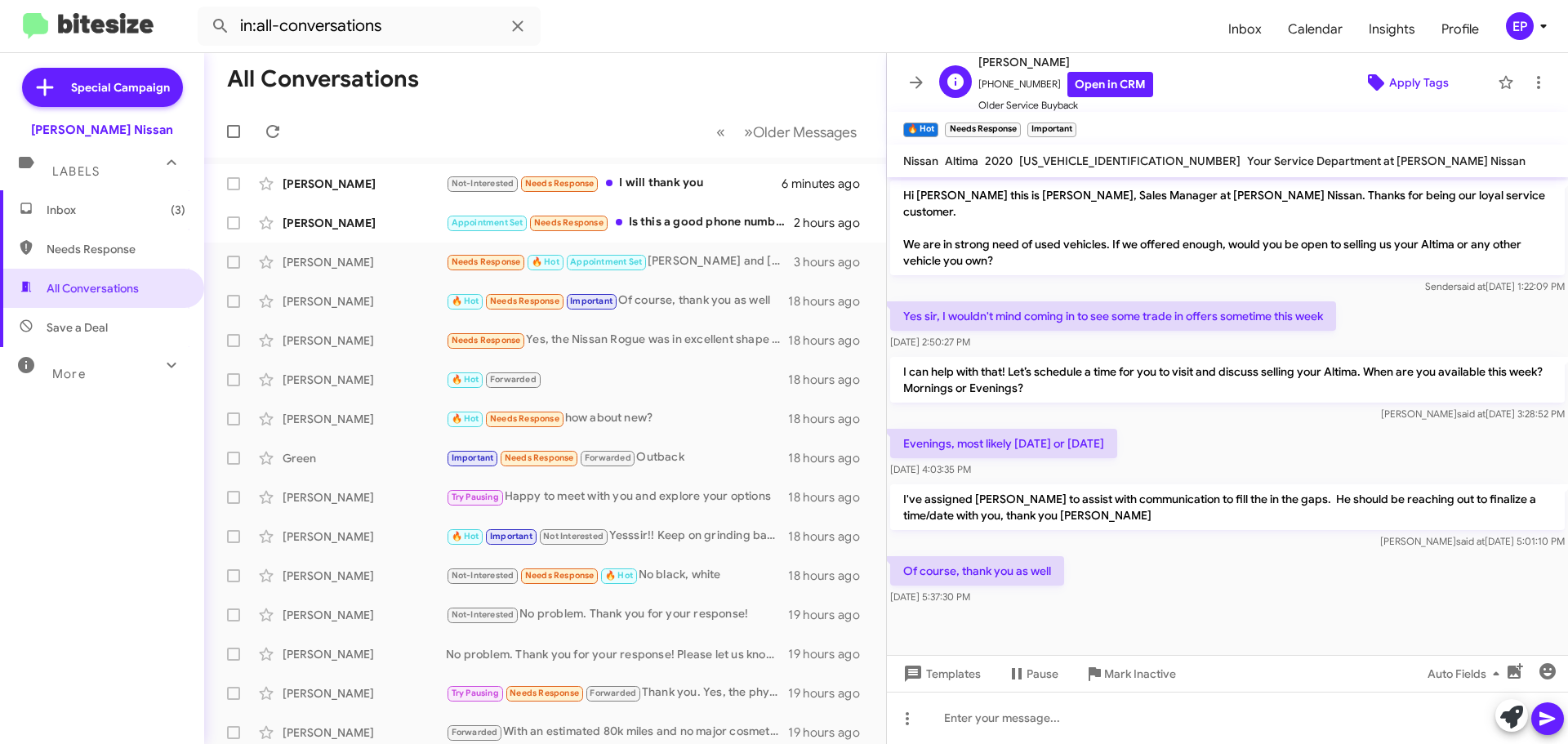
click at [1390, 77] on span "Apply Tags" at bounding box center [1419, 82] width 59 height 30
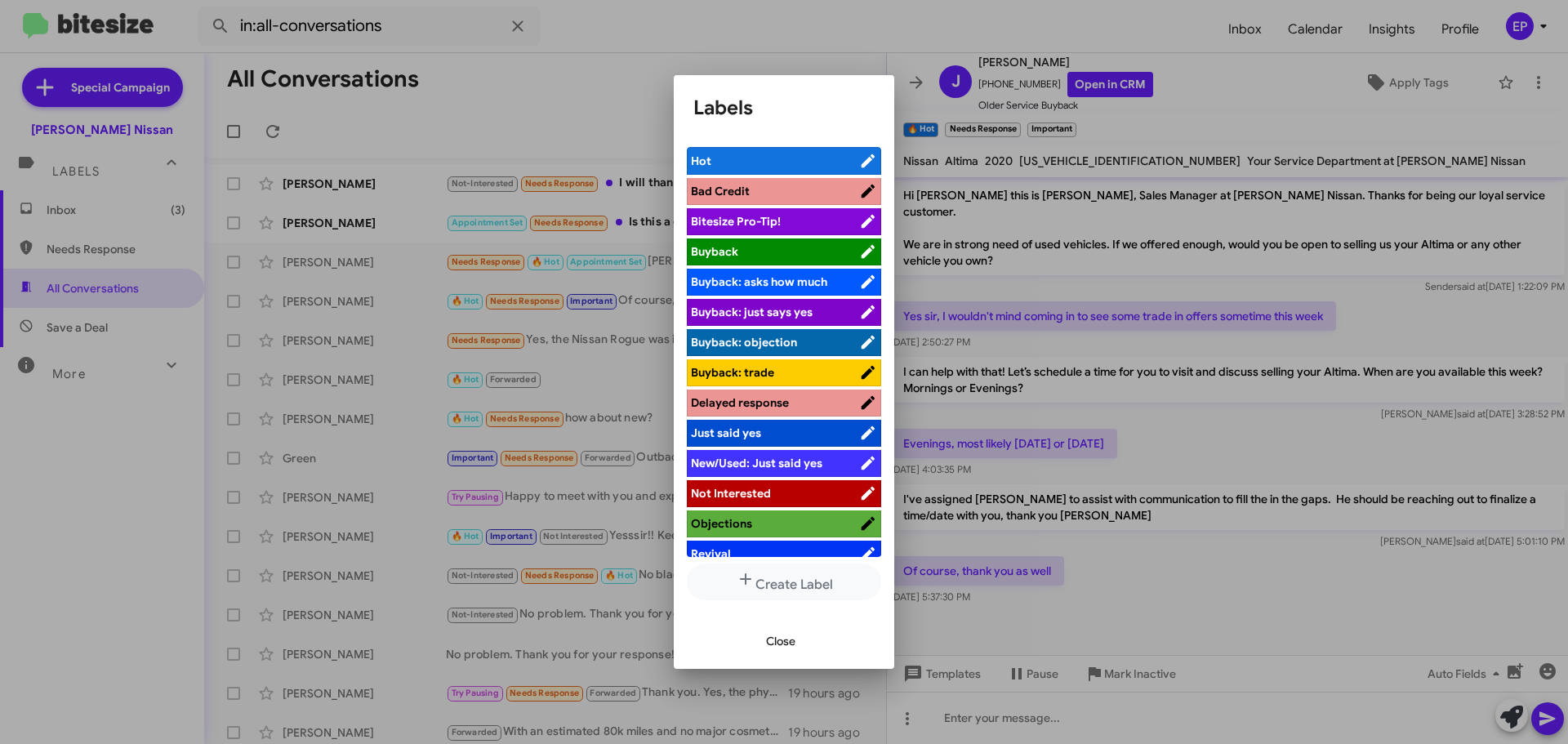
click at [777, 648] on span "Close" at bounding box center [781, 641] width 30 height 30
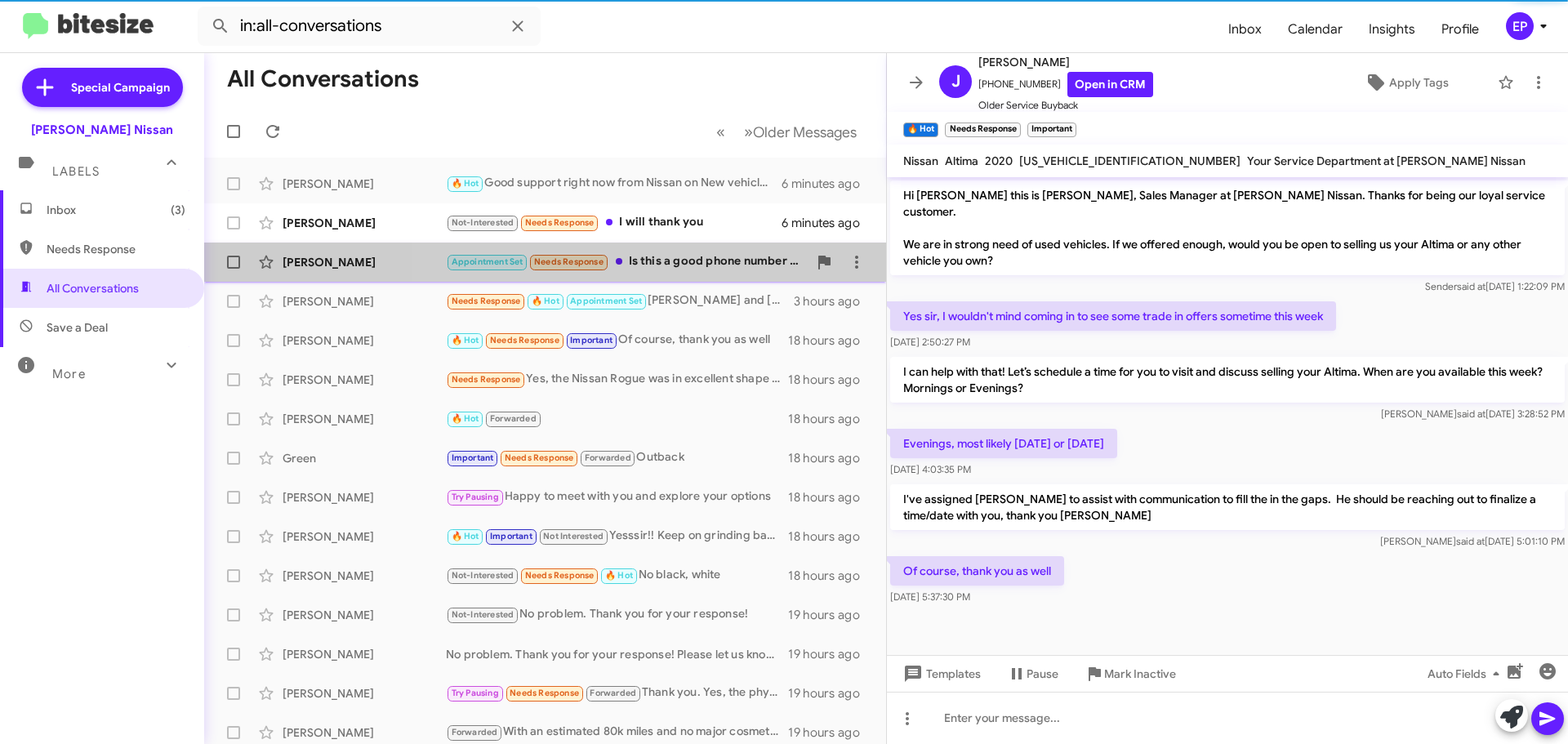
click at [698, 268] on div "Appointment Set Needs Response Is this a good phone number to call/text?" at bounding box center [627, 261] width 362 height 19
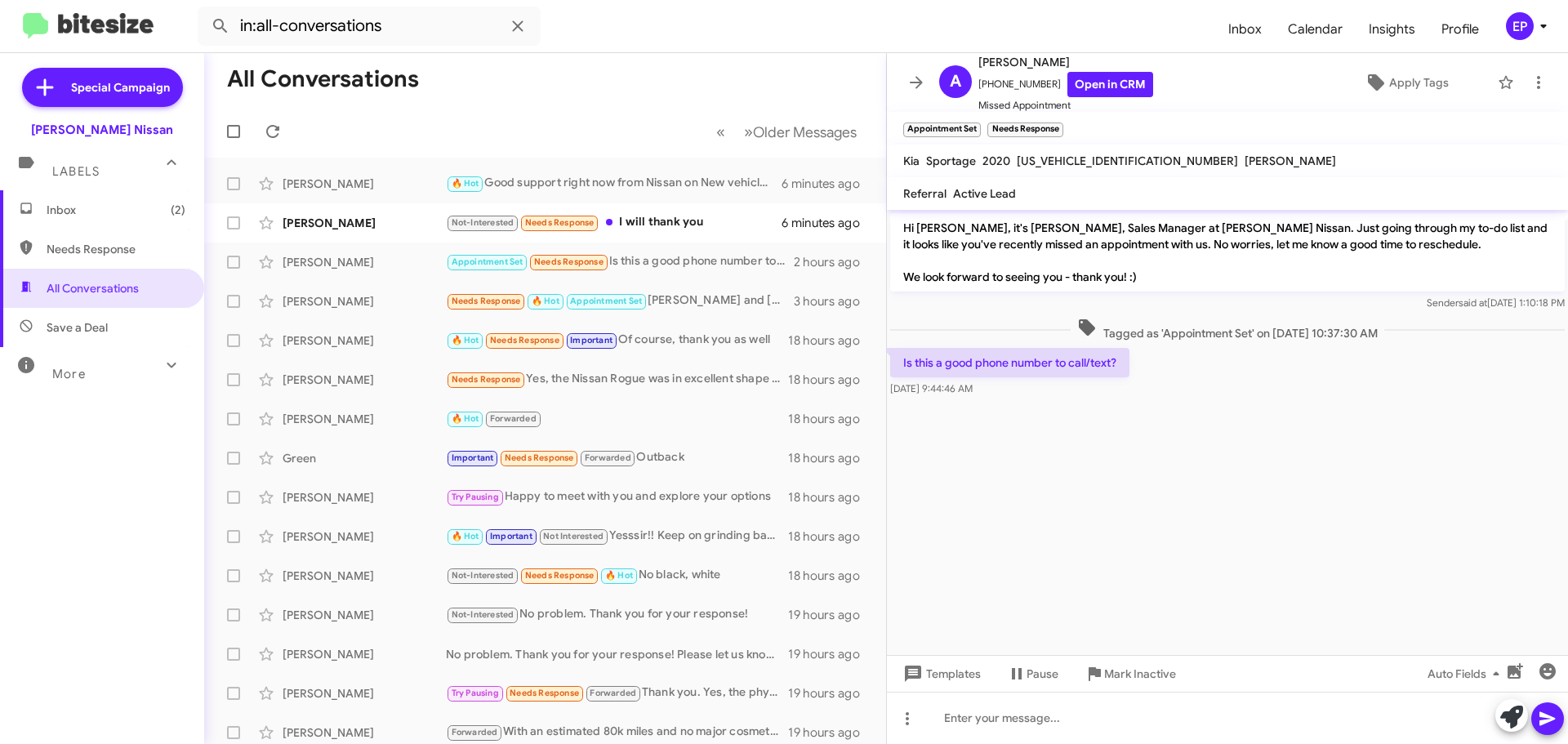
click at [1150, 458] on cdk-virtual-scroll-viewport "Hi [PERSON_NAME], it's [PERSON_NAME], Sales Manager at [PERSON_NAME] Nissan. Ju…" at bounding box center [1228, 432] width 681 height 445
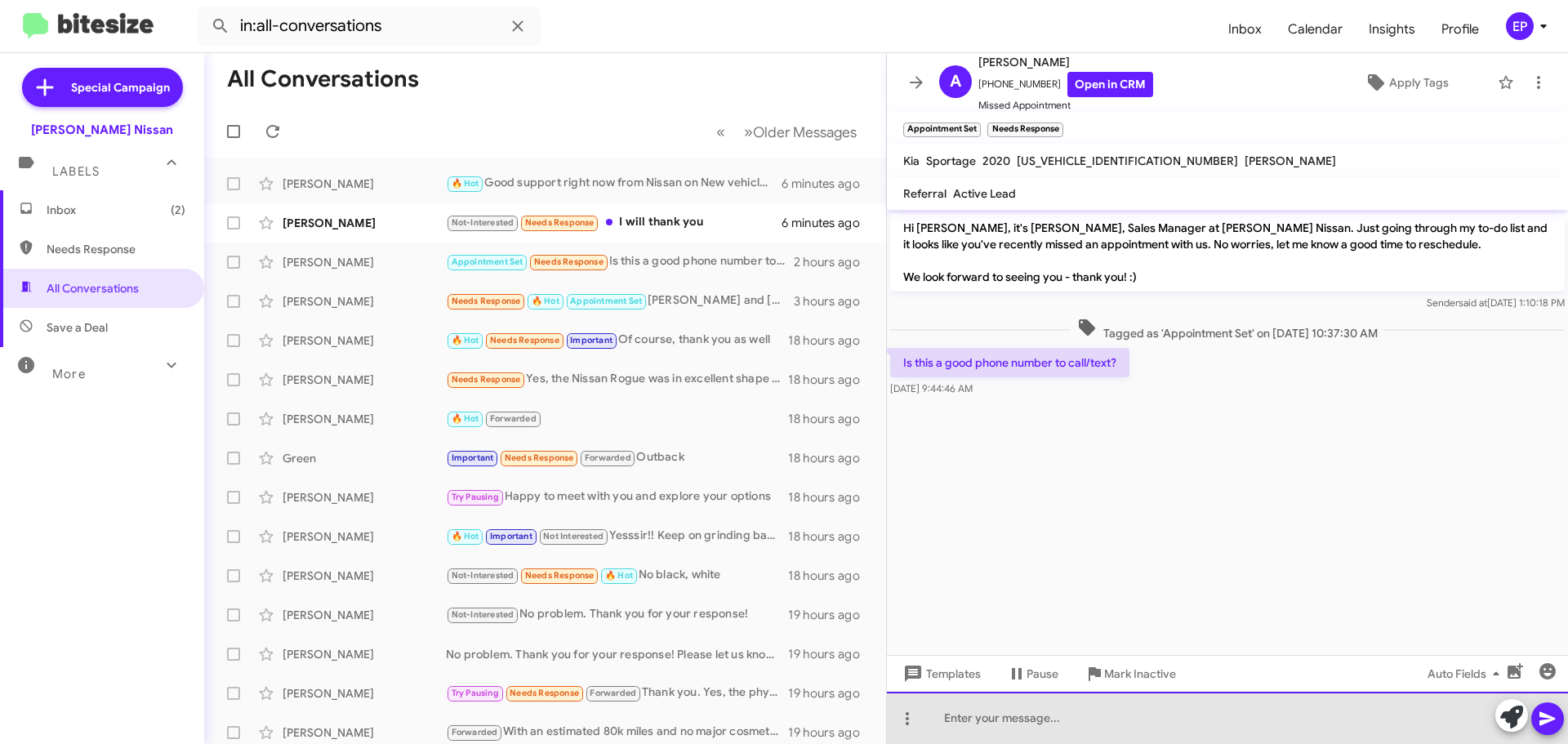
click at [1037, 712] on div at bounding box center [1228, 718] width 681 height 52
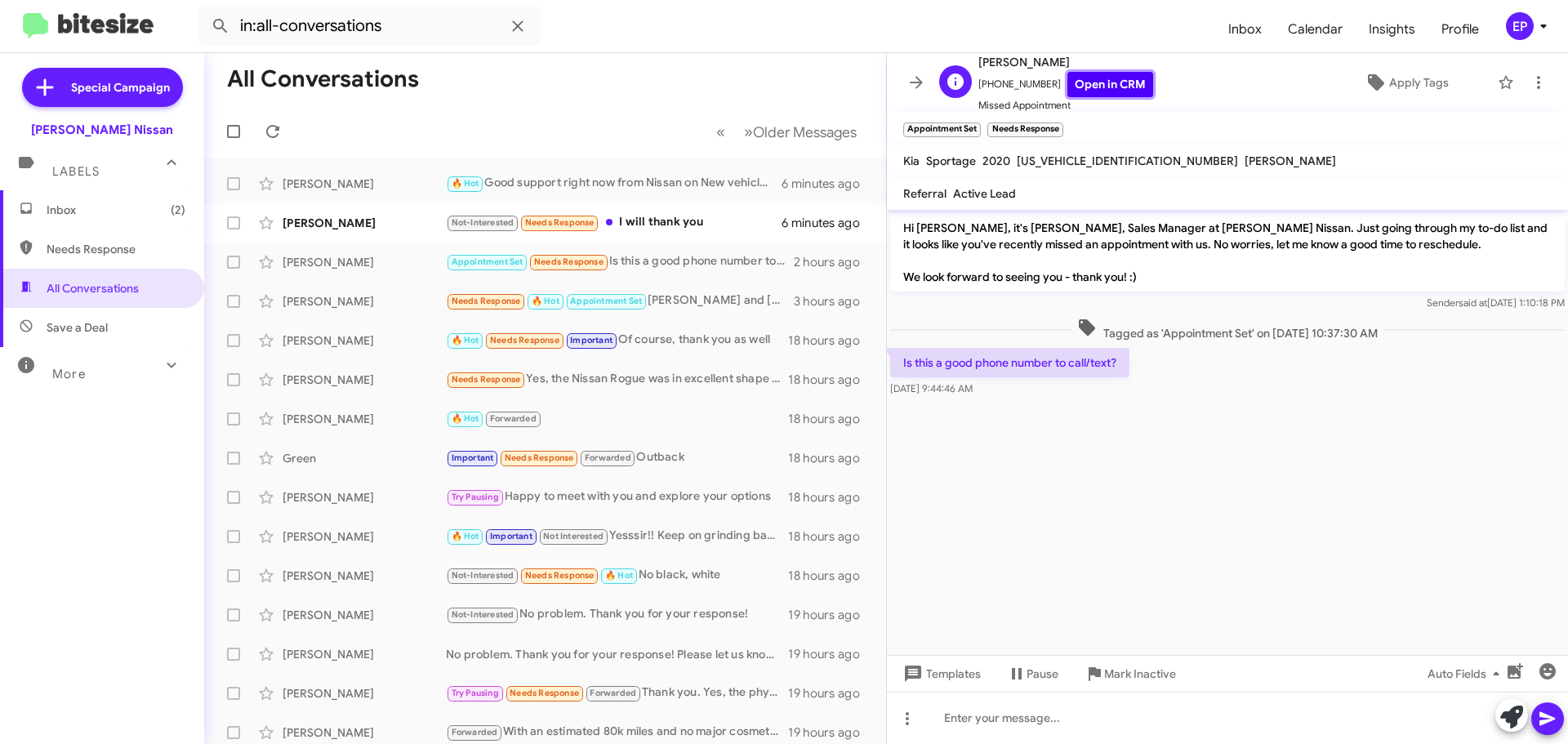
click at [1103, 92] on link "Open in CRM" at bounding box center [1110, 85] width 86 height 25
click at [1188, 568] on cdk-virtual-scroll-viewport "Hi [PERSON_NAME], it's [PERSON_NAME], Sales Manager at [PERSON_NAME] Nissan. Ju…" at bounding box center [1228, 432] width 681 height 445
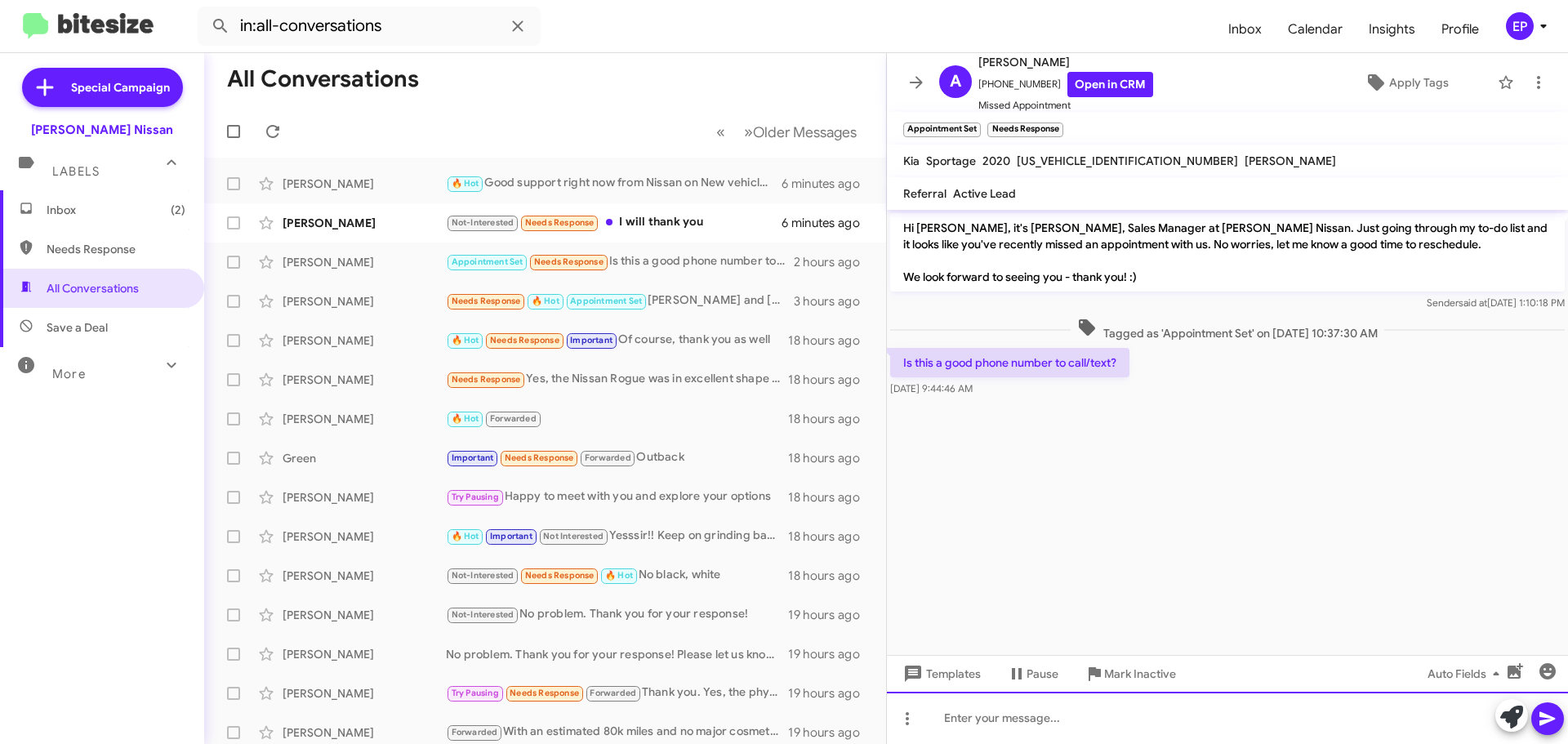
click at [1235, 717] on div at bounding box center [1228, 718] width 681 height 52
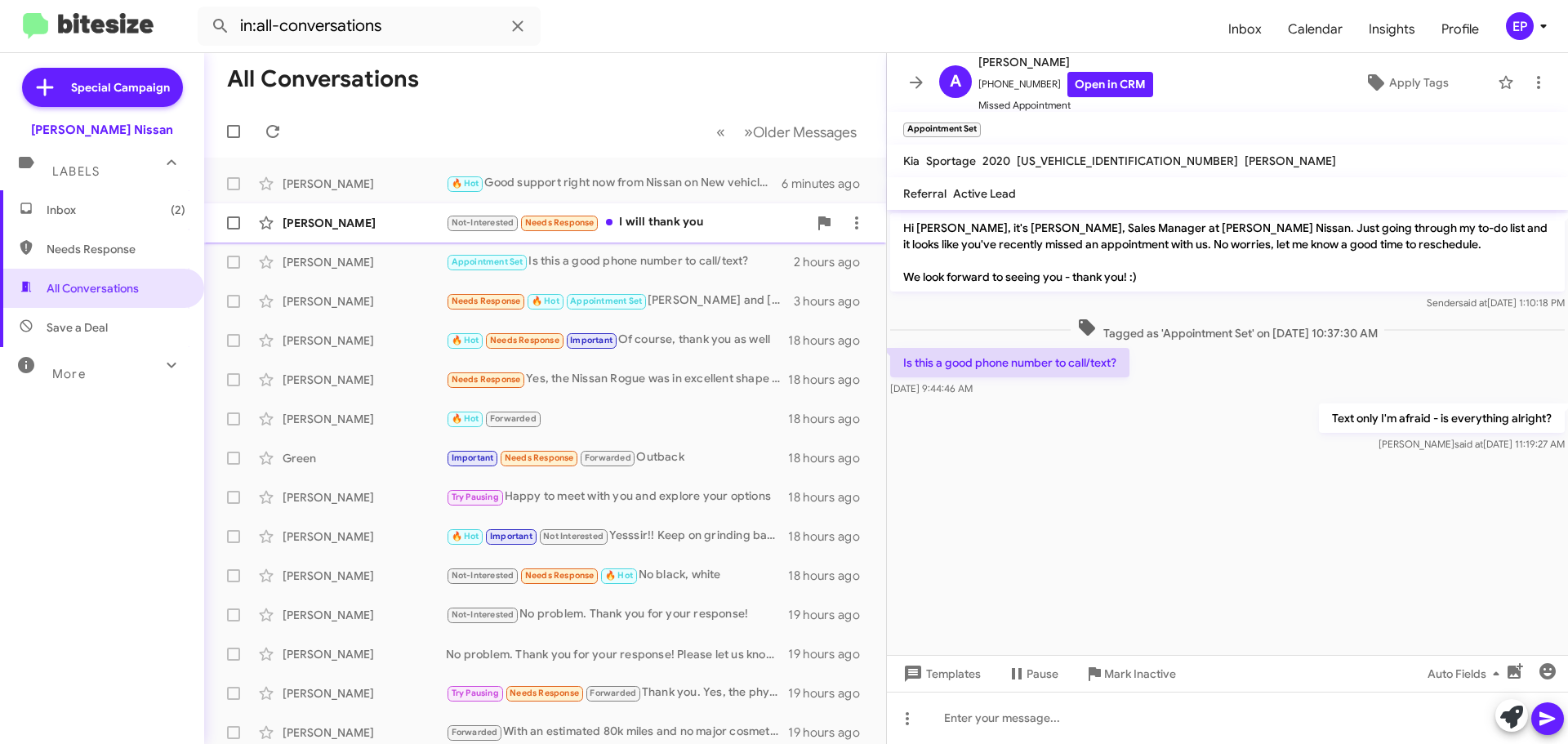
click at [659, 221] on div "Not-Interested Needs Response I will thank you" at bounding box center [627, 222] width 362 height 19
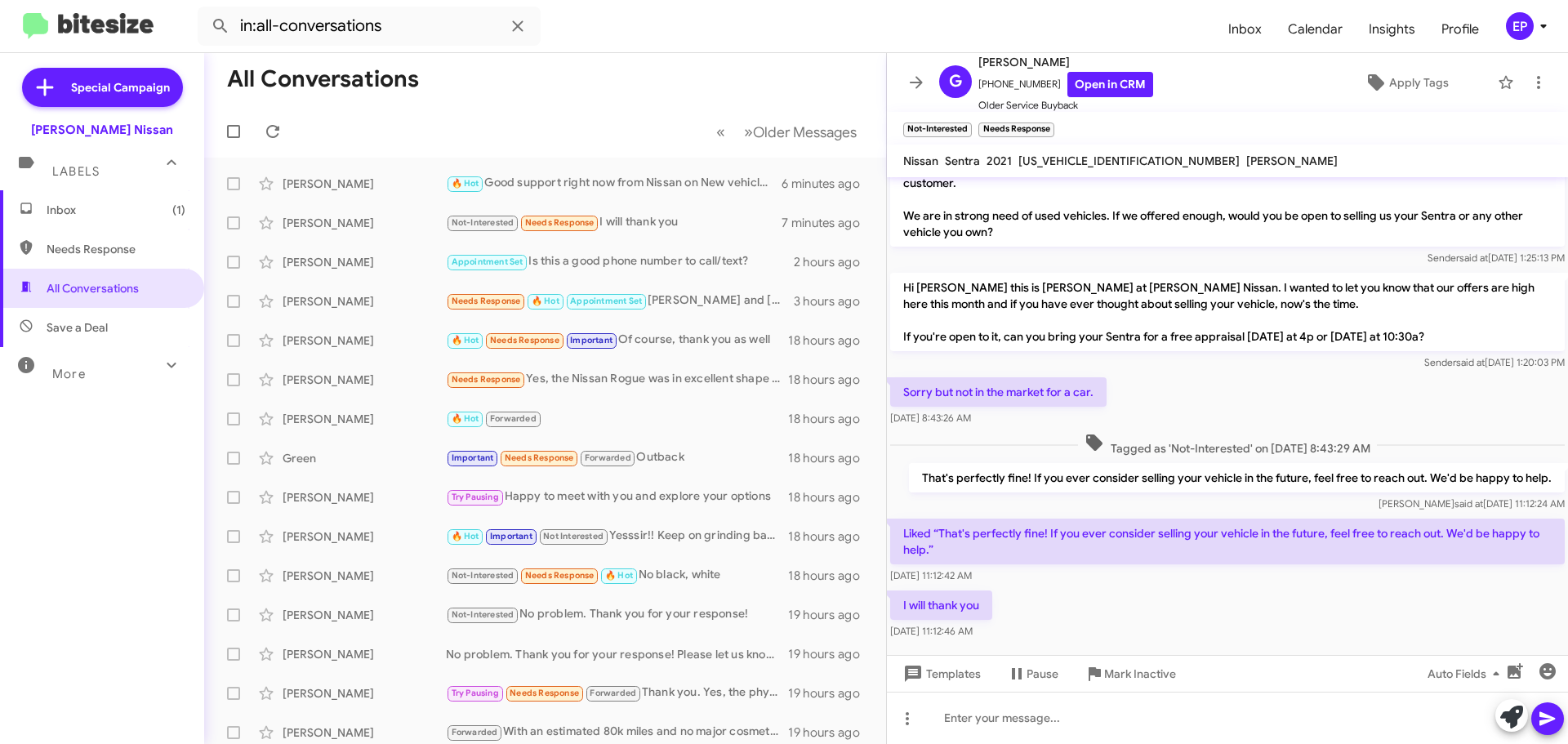
click at [1090, 594] on div "I will thank you [DATE] 11:12:46 AM" at bounding box center [1228, 615] width 681 height 56
click at [680, 299] on div "Needs Response 🔥 Hot Appointment Set [PERSON_NAME] and [PERSON_NAME] are asking…" at bounding box center [627, 301] width 362 height 19
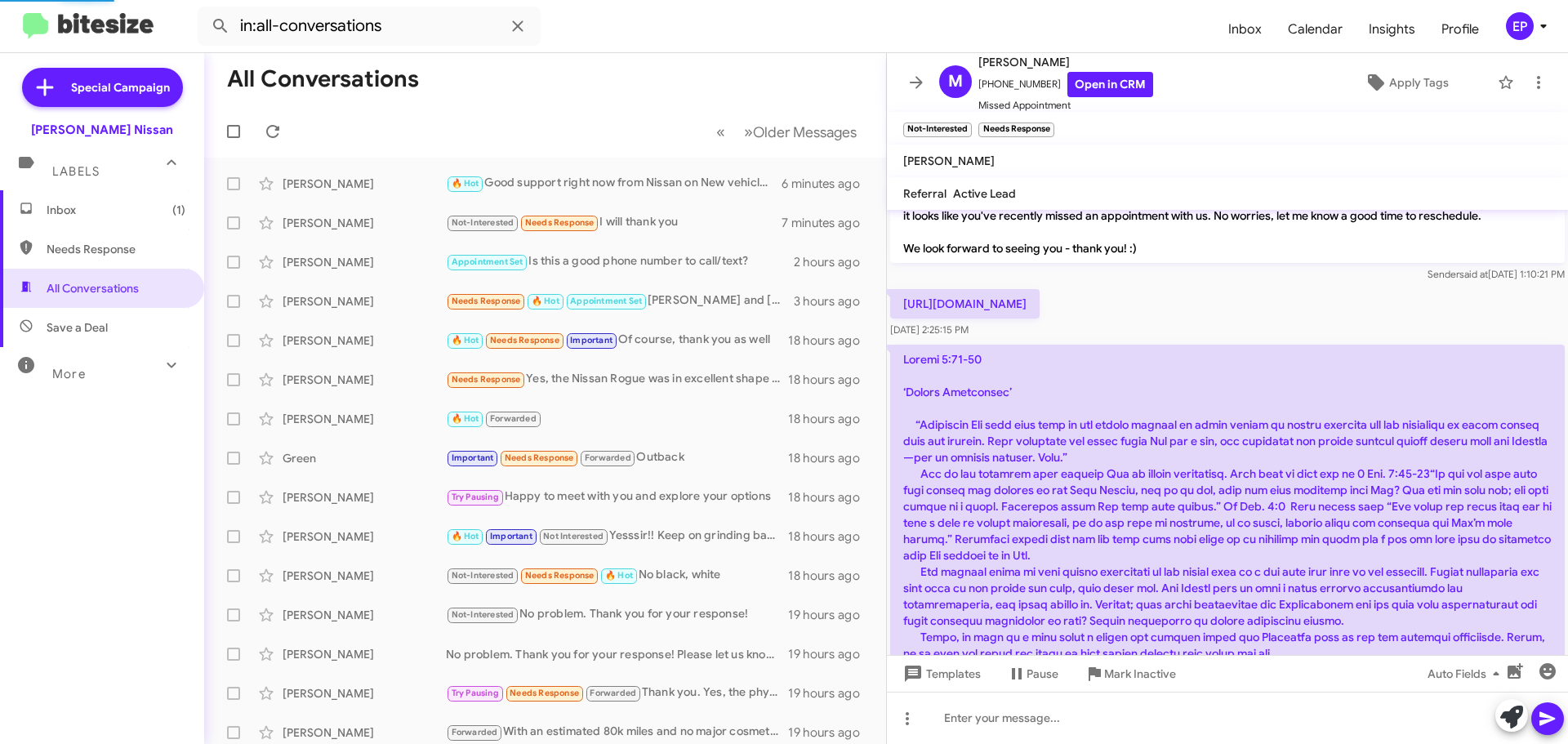
scroll to position [959, 0]
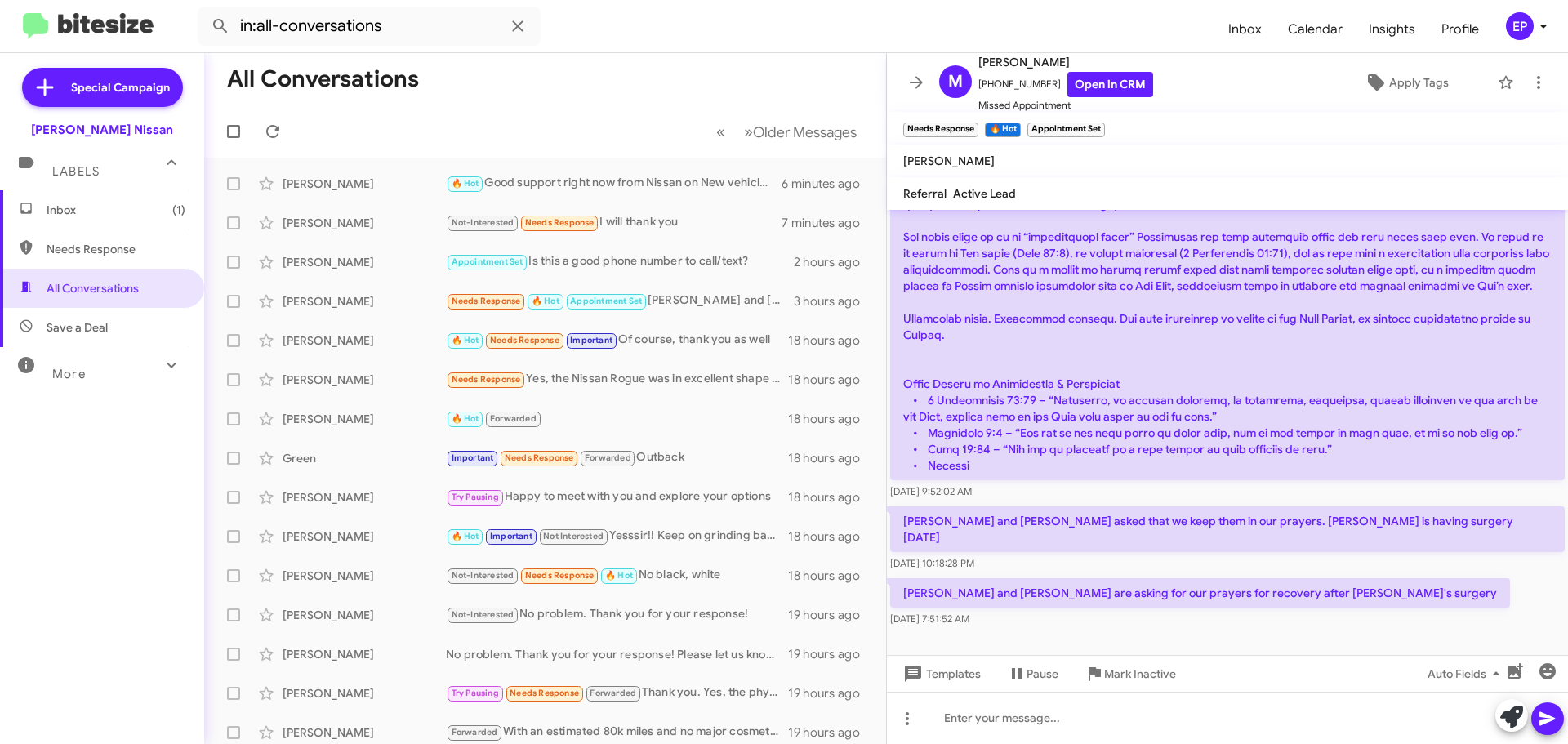
click at [1465, 575] on div "[PERSON_NAME] and [PERSON_NAME] are asking for our prayers for recovery after […" at bounding box center [1228, 603] width 681 height 56
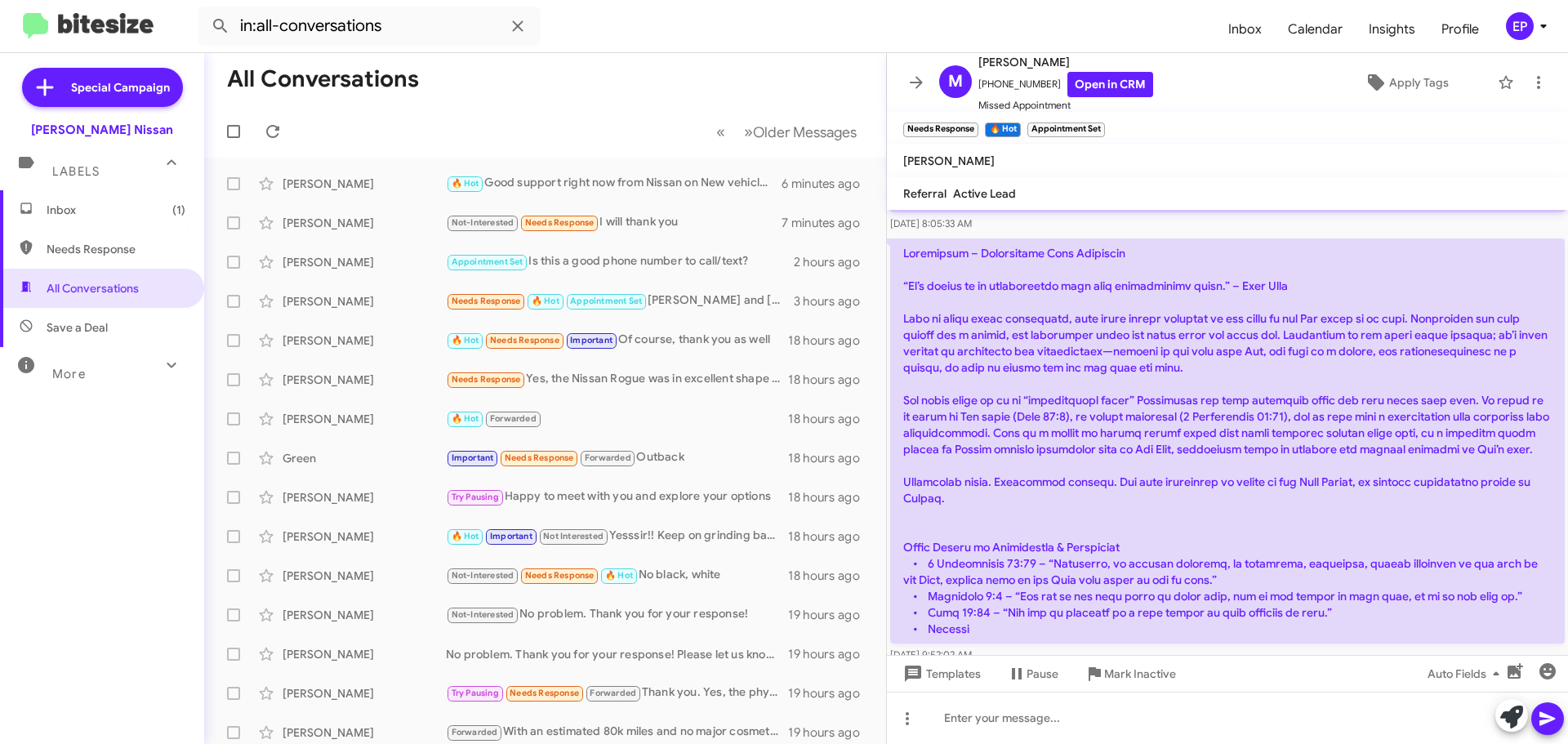
scroll to position [632, 0]
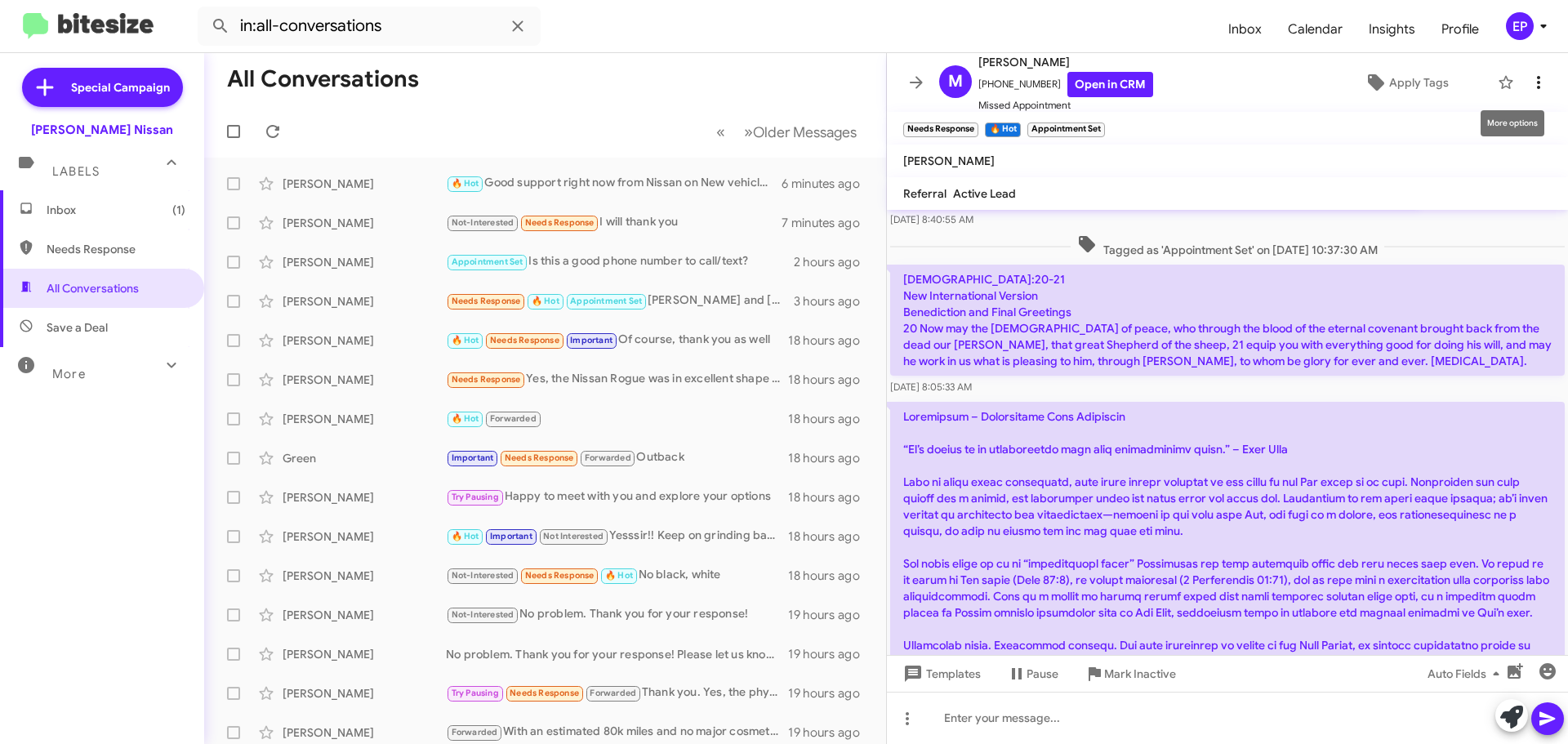
click at [1529, 92] on button at bounding box center [1539, 82] width 32 height 32
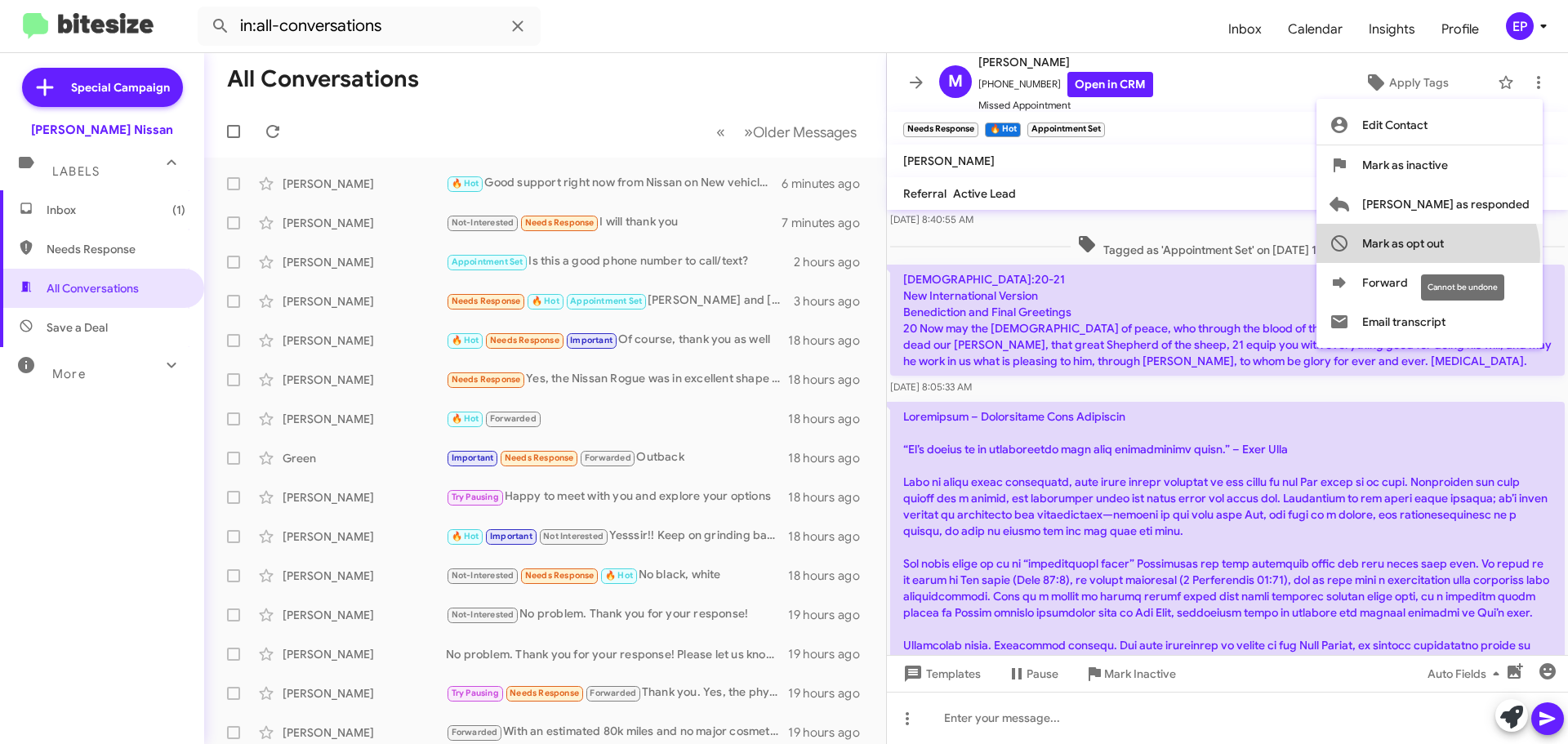
click at [1444, 254] on span "Mark as opt out" at bounding box center [1403, 244] width 82 height 40
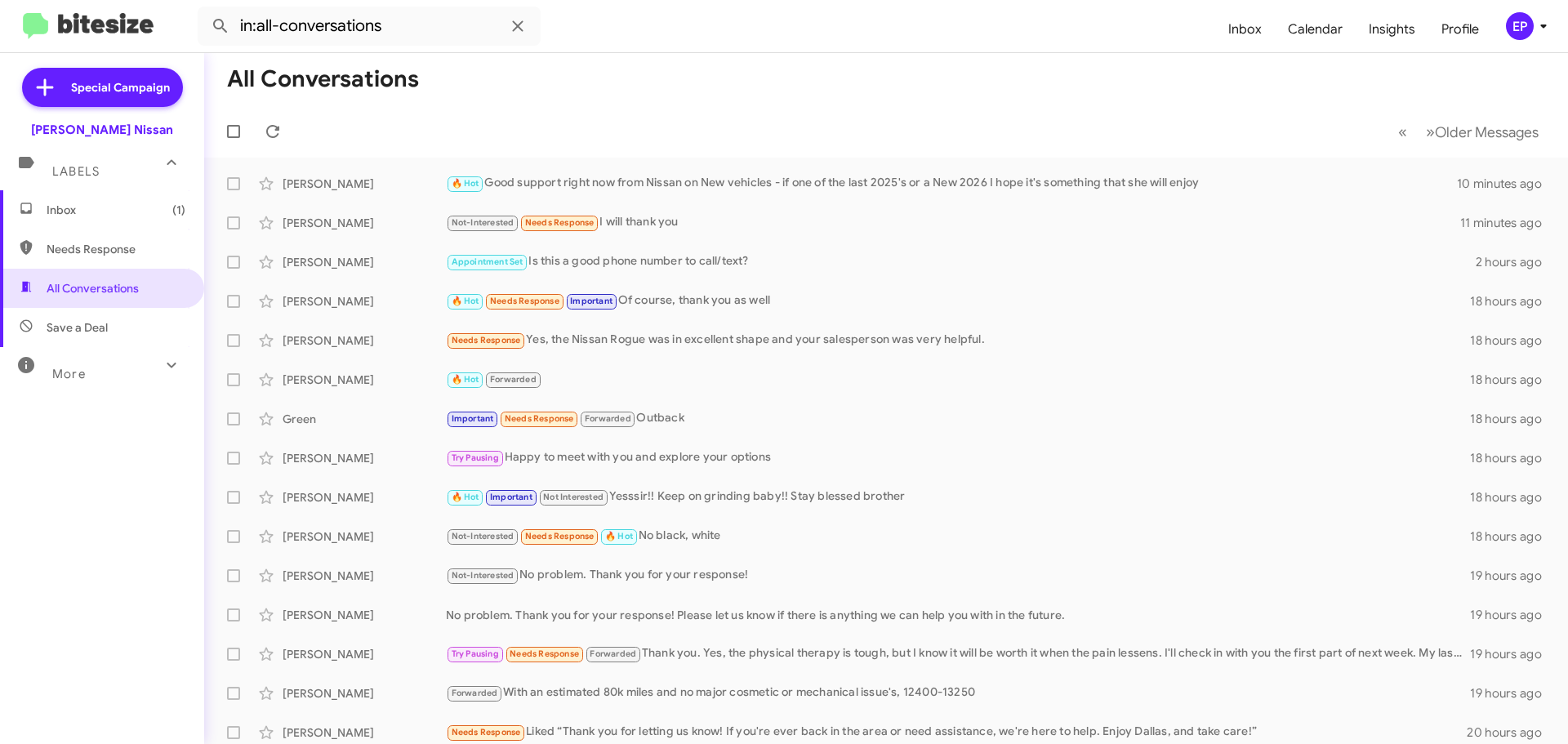
click at [687, 113] on mat-toolbar-row "« Previous » Next Older Messages" at bounding box center [886, 132] width 1364 height 52
